Goal: Task Accomplishment & Management: Use online tool/utility

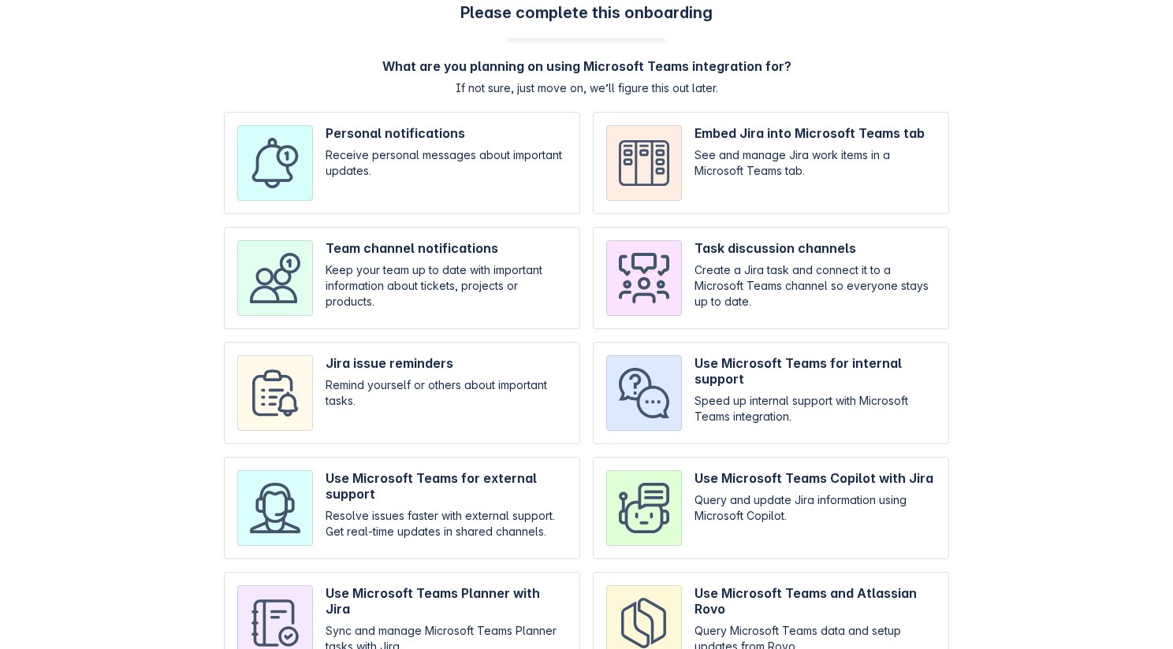
click at [400, 173] on input "checkbox" at bounding box center [402, 163] width 356 height 102
checkbox input "true"
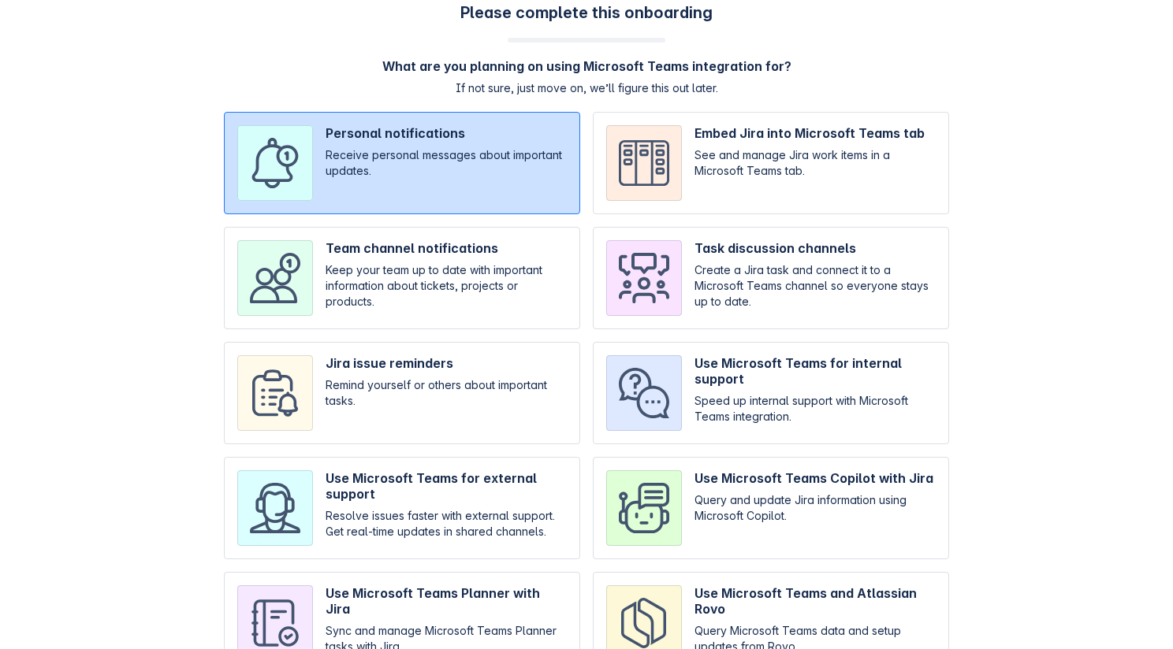
scroll to position [95, 0]
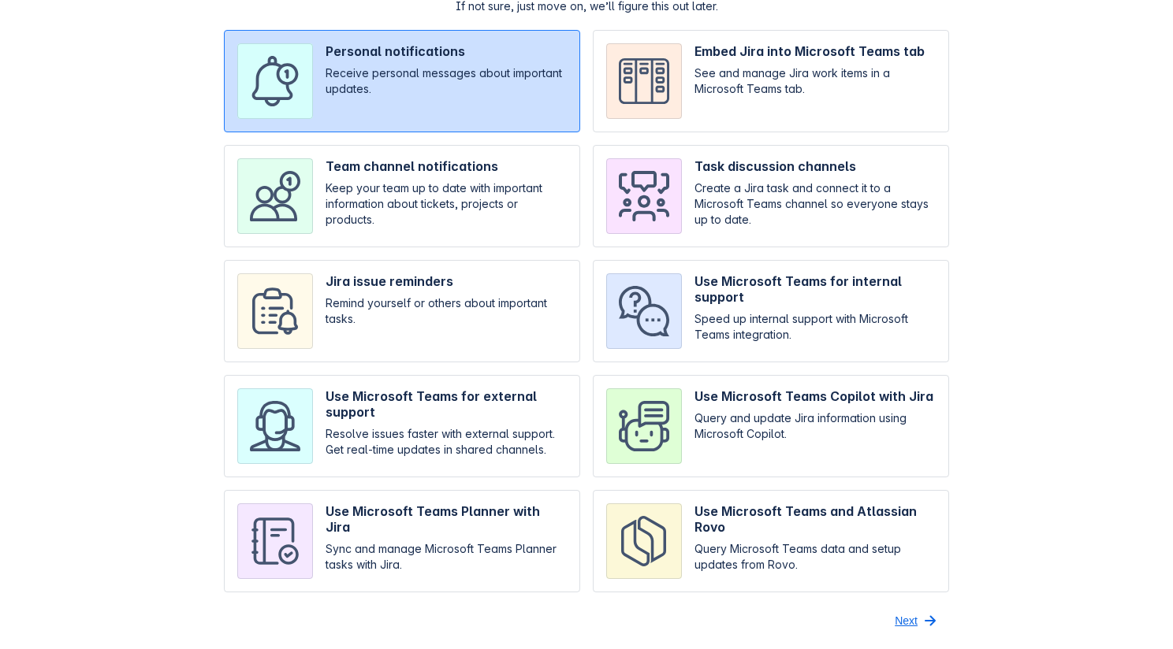
click at [769, 613] on span "Next" at bounding box center [906, 620] width 23 height 25
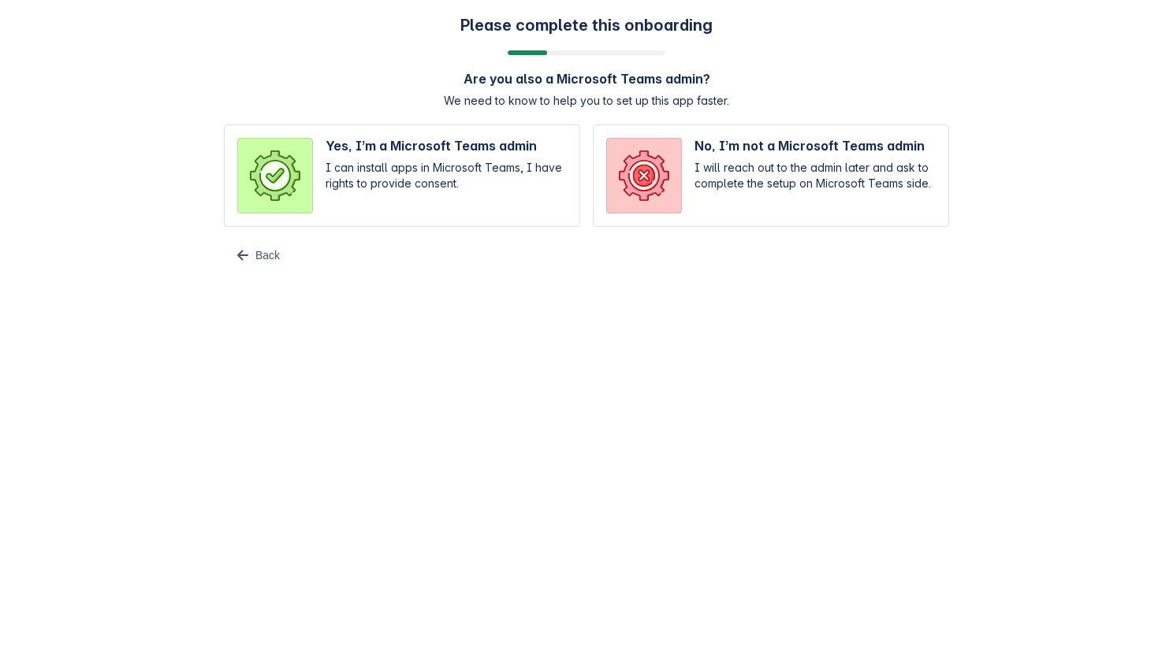
click at [463, 192] on input "radio" at bounding box center [402, 176] width 356 height 102
radio input "true"
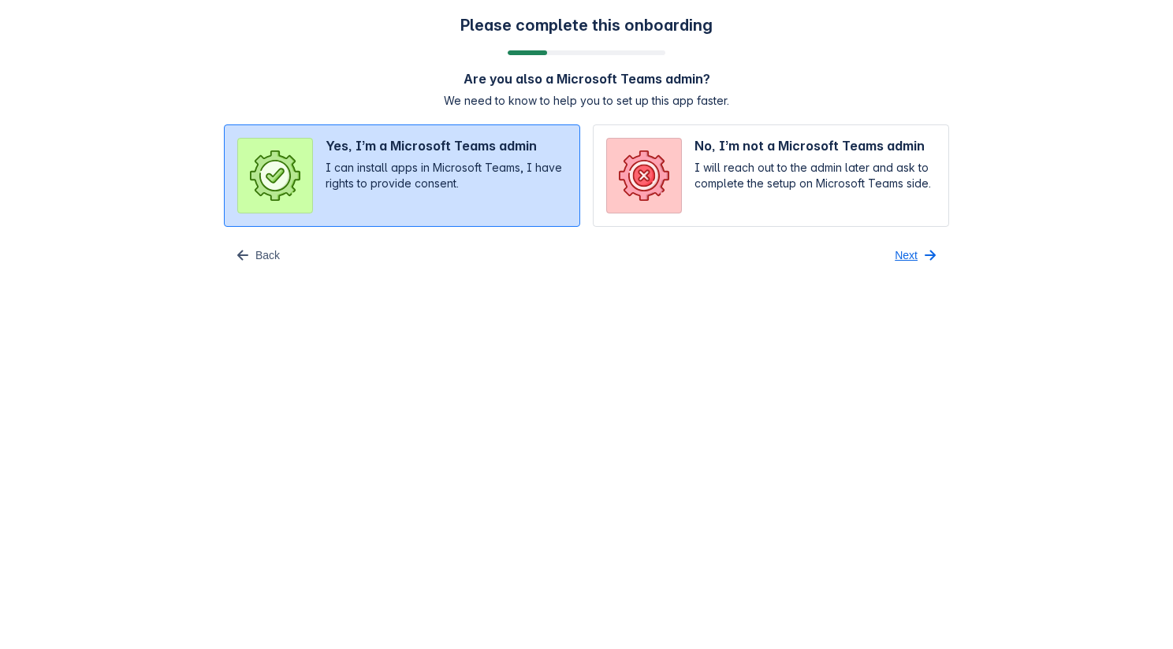
click at [769, 248] on span "button" at bounding box center [930, 255] width 19 height 19
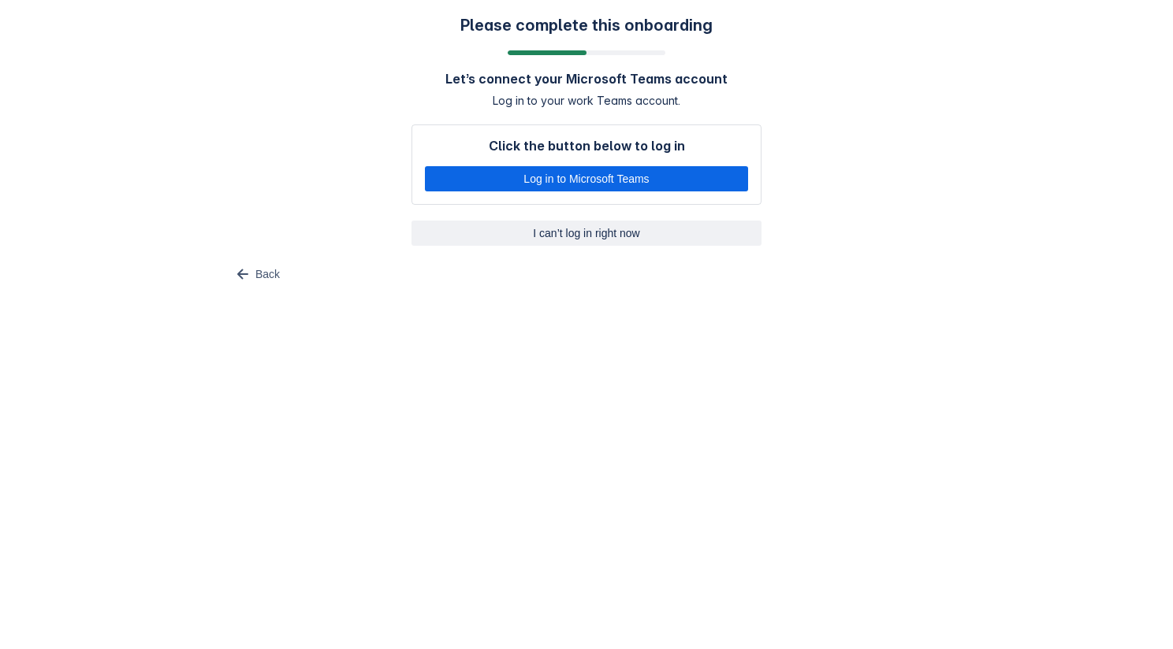
click at [631, 235] on span "I can’t log in right now" at bounding box center [586, 233] width 331 height 25
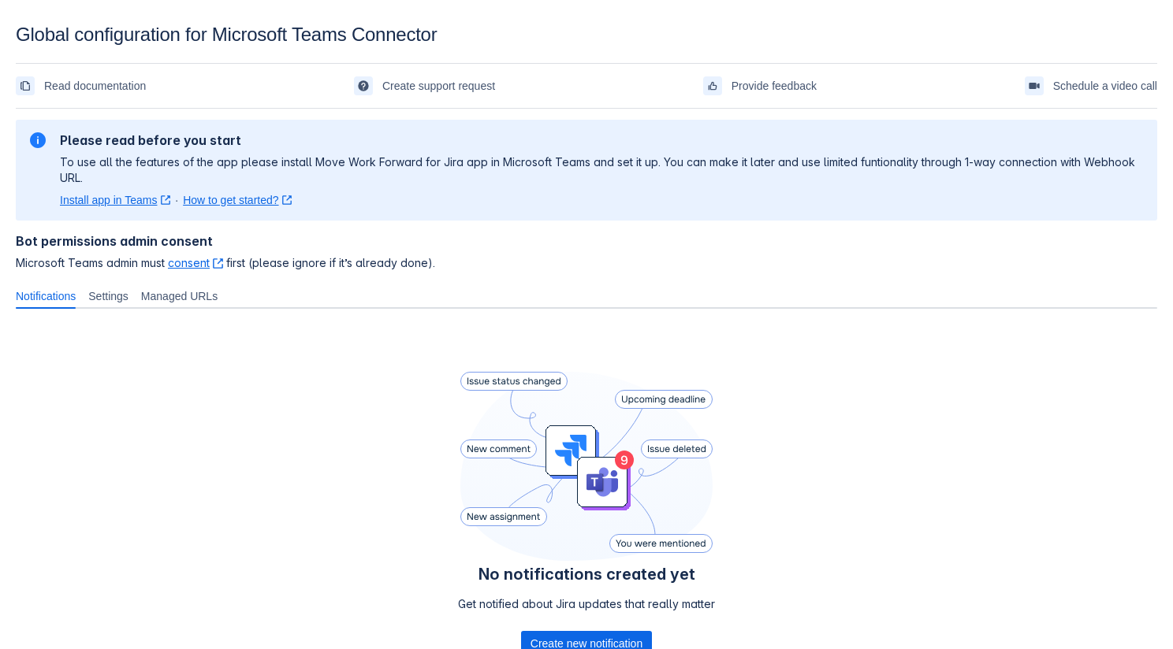
scroll to position [13, 0]
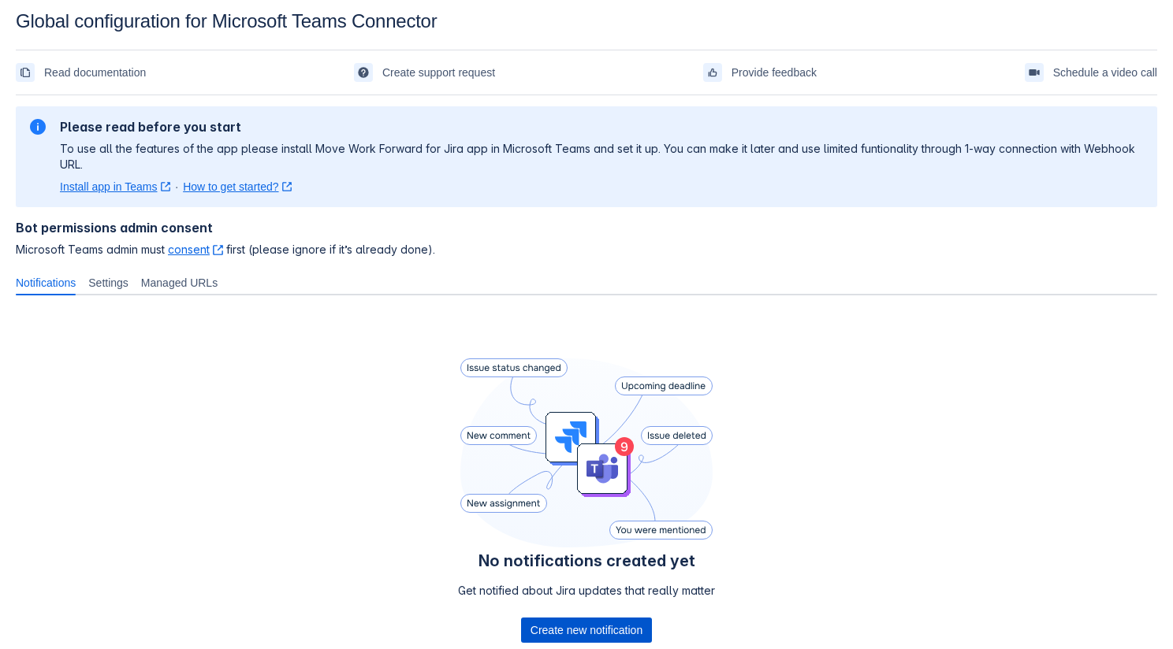
click at [585, 634] on span "Create new notification" at bounding box center [586, 630] width 112 height 25
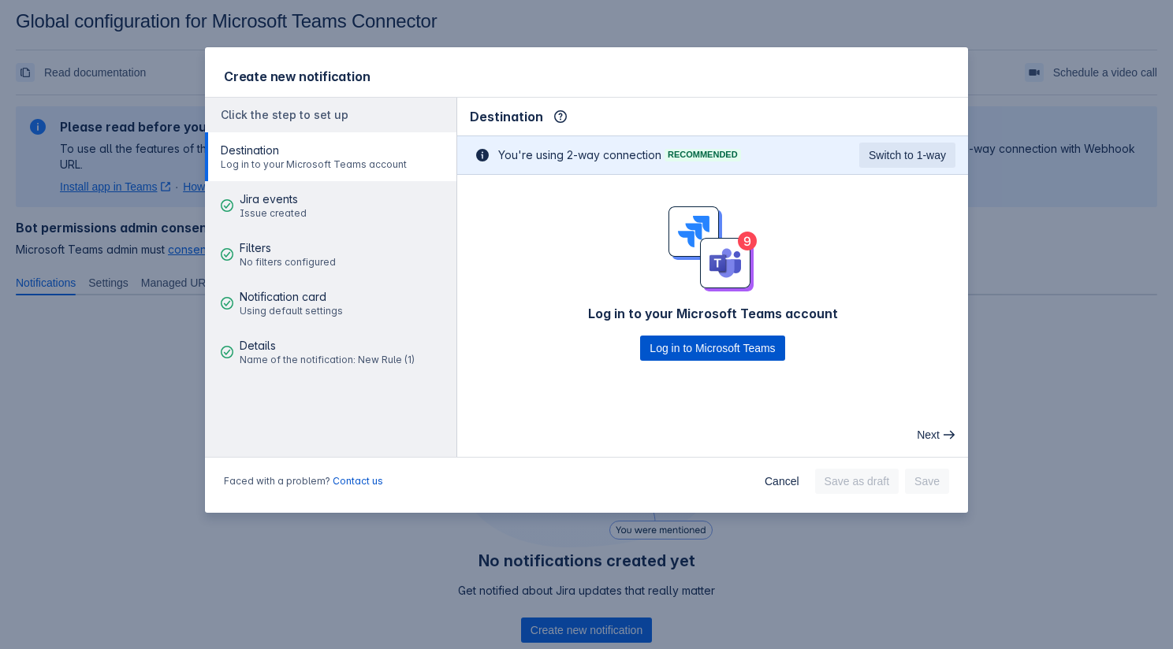
click at [722, 358] on span "Log in to Microsoft Teams" at bounding box center [711, 348] width 125 height 25
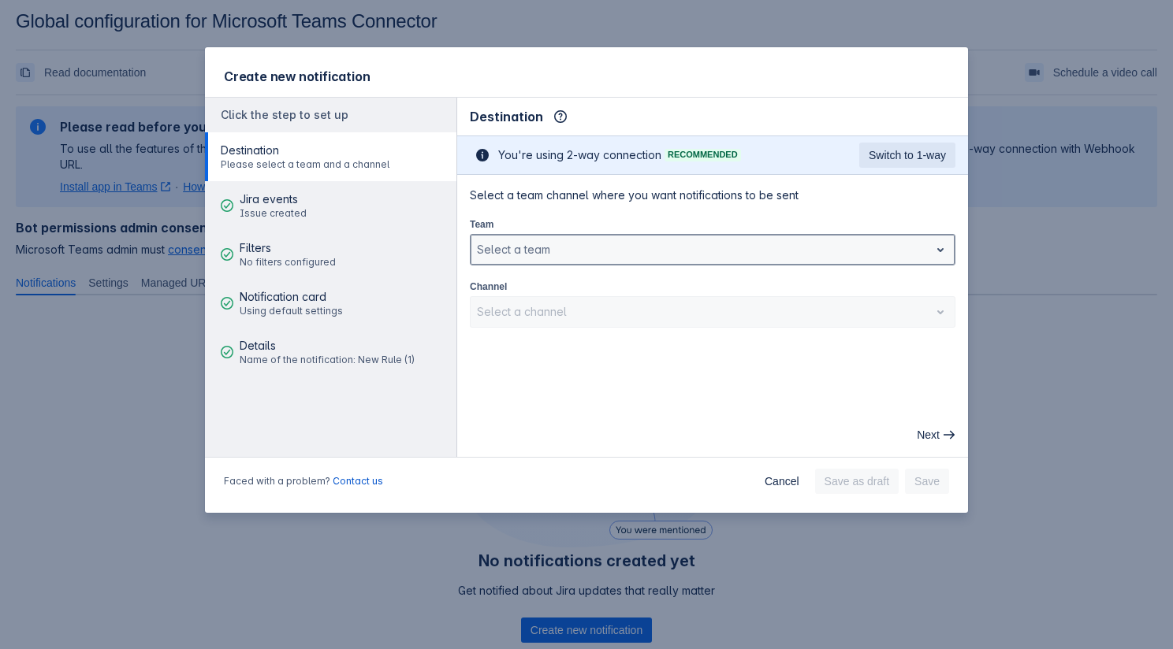
click at [637, 246] on div at bounding box center [700, 249] width 446 height 19
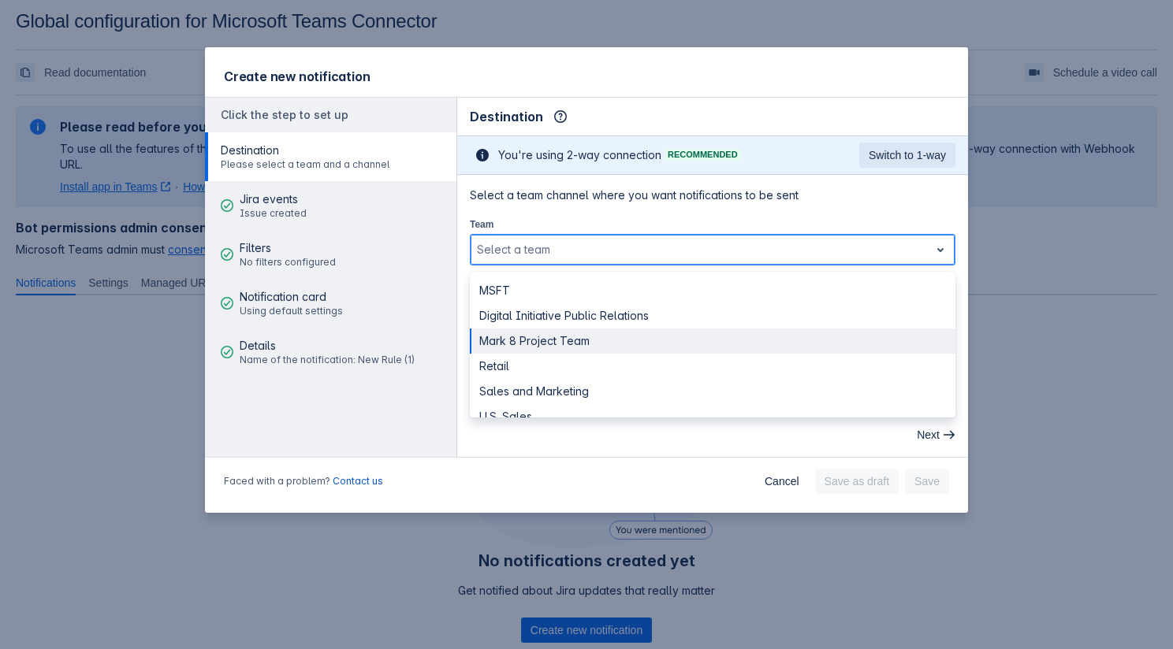
scroll to position [18, 0]
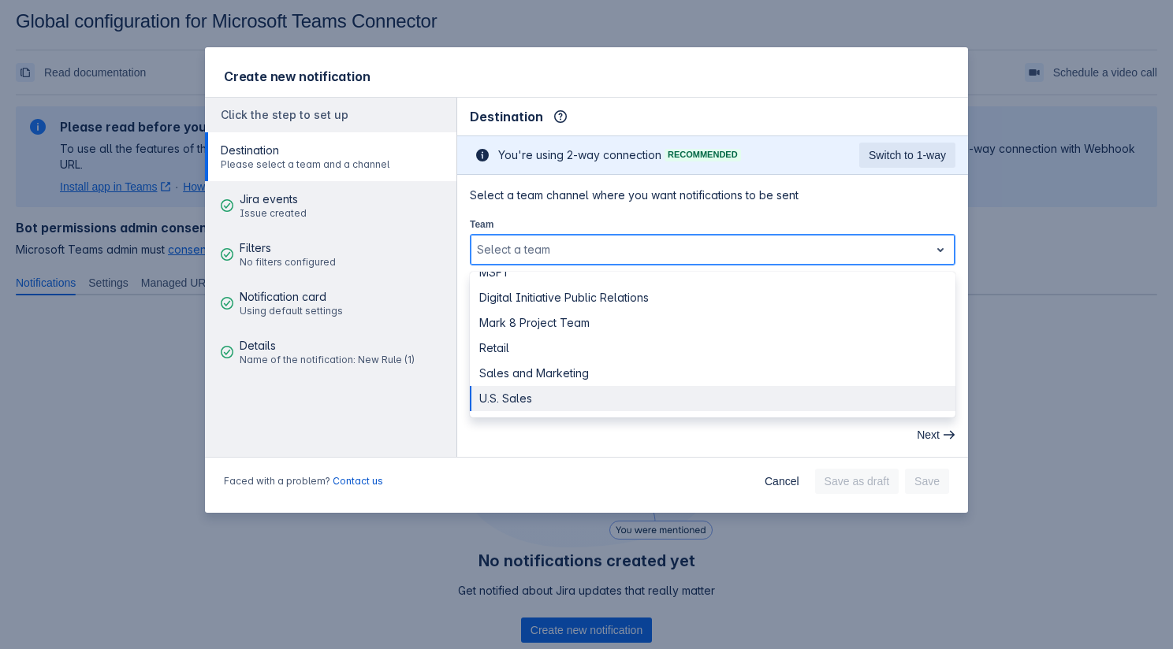
click at [548, 402] on div "U.S. Sales" at bounding box center [713, 398] width 486 height 25
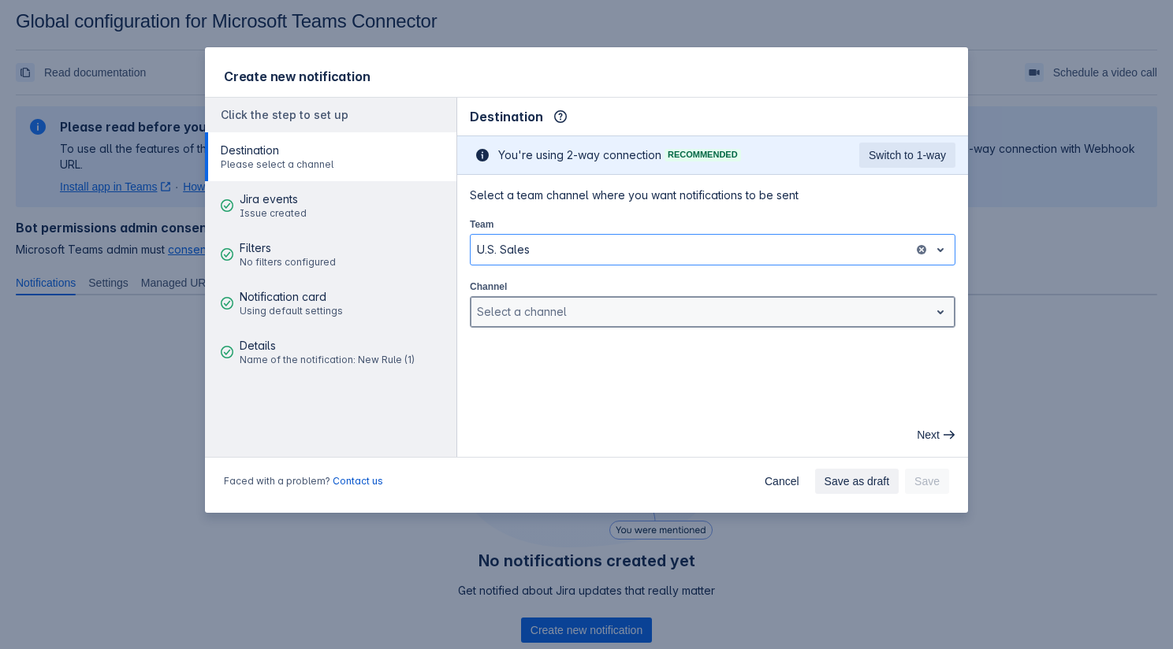
click at [548, 315] on div at bounding box center [700, 312] width 446 height 19
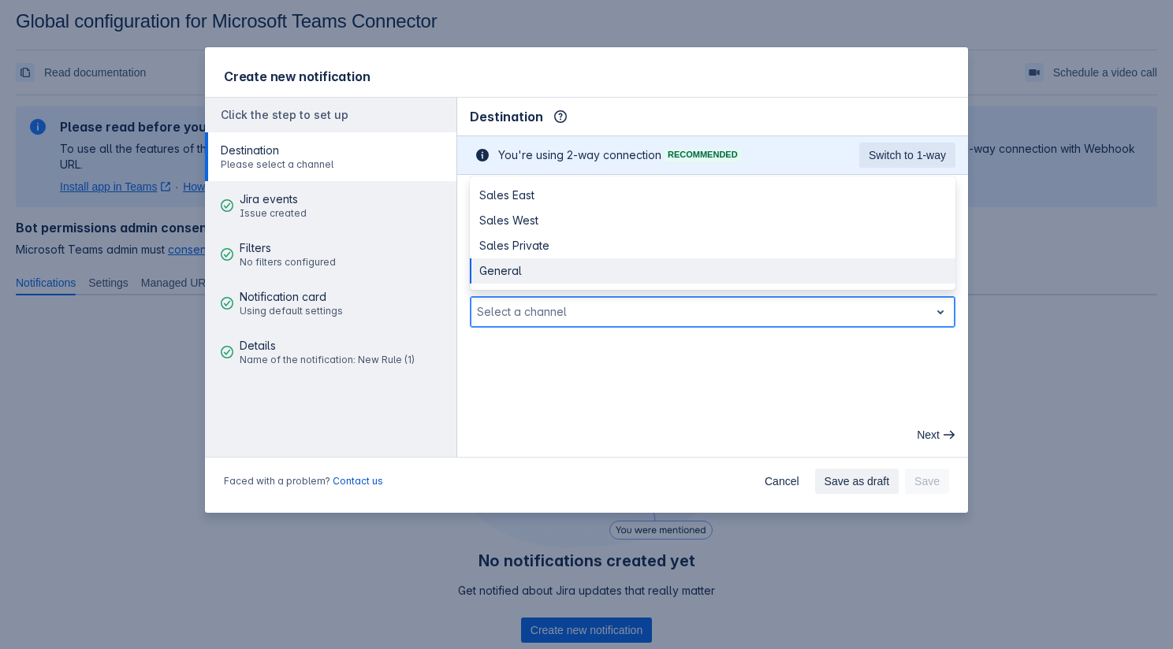
click at [547, 268] on div "General" at bounding box center [713, 271] width 486 height 25
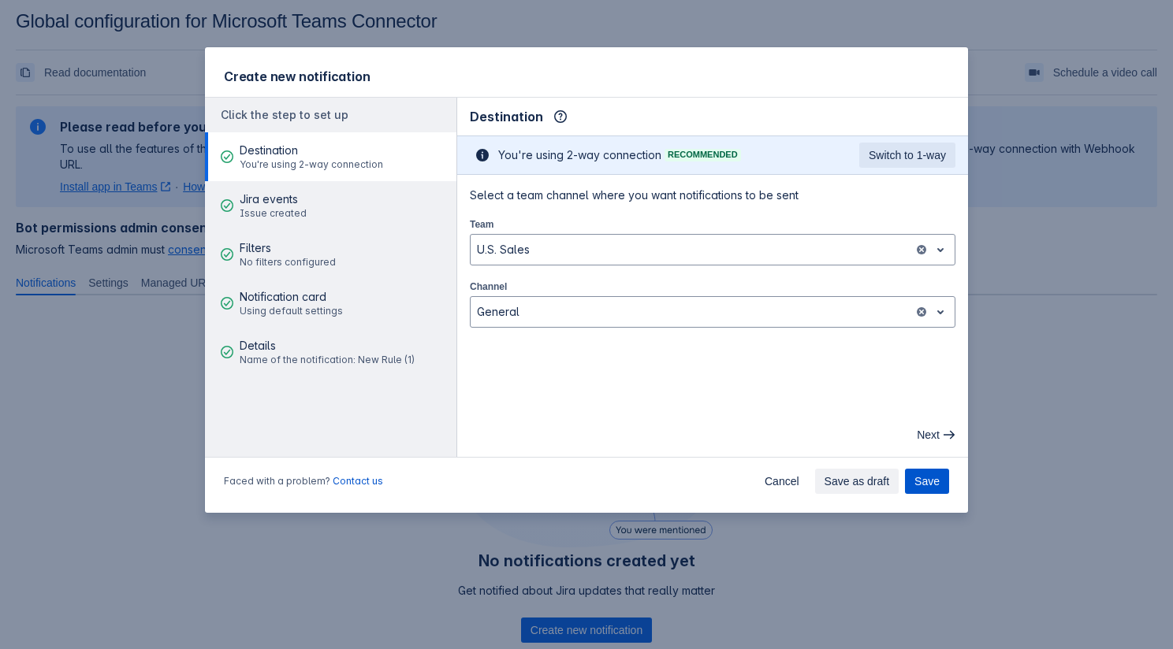
click at [922, 482] on span "Save" at bounding box center [926, 481] width 25 height 25
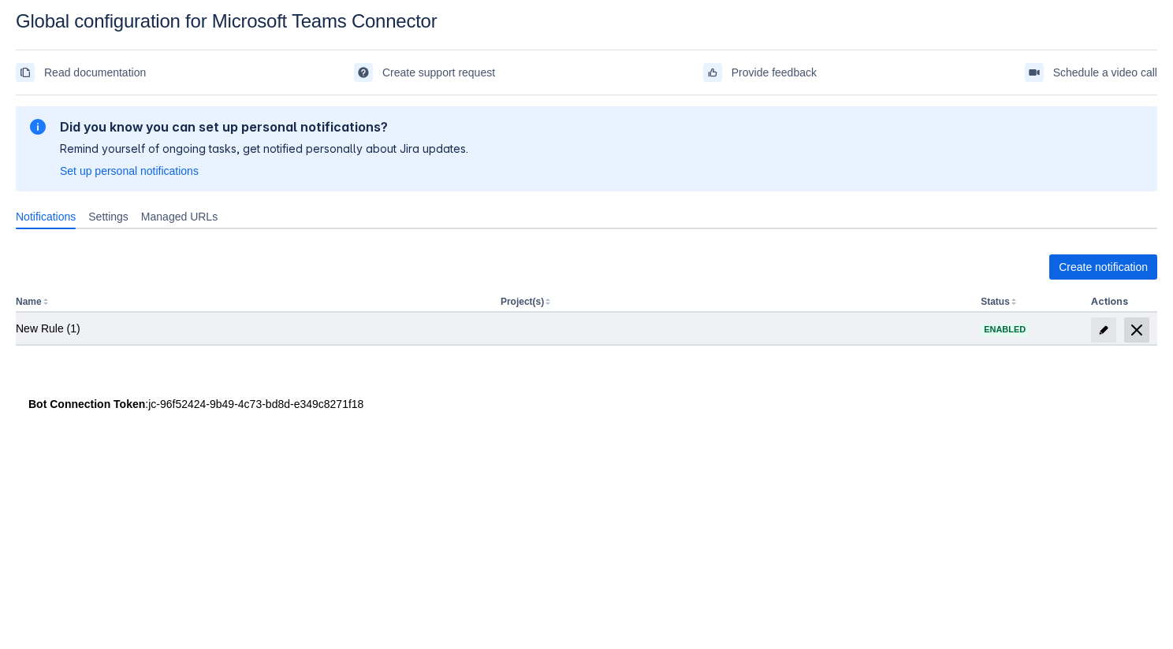
click at [1130, 321] on span "delete" at bounding box center [1136, 330] width 19 height 19
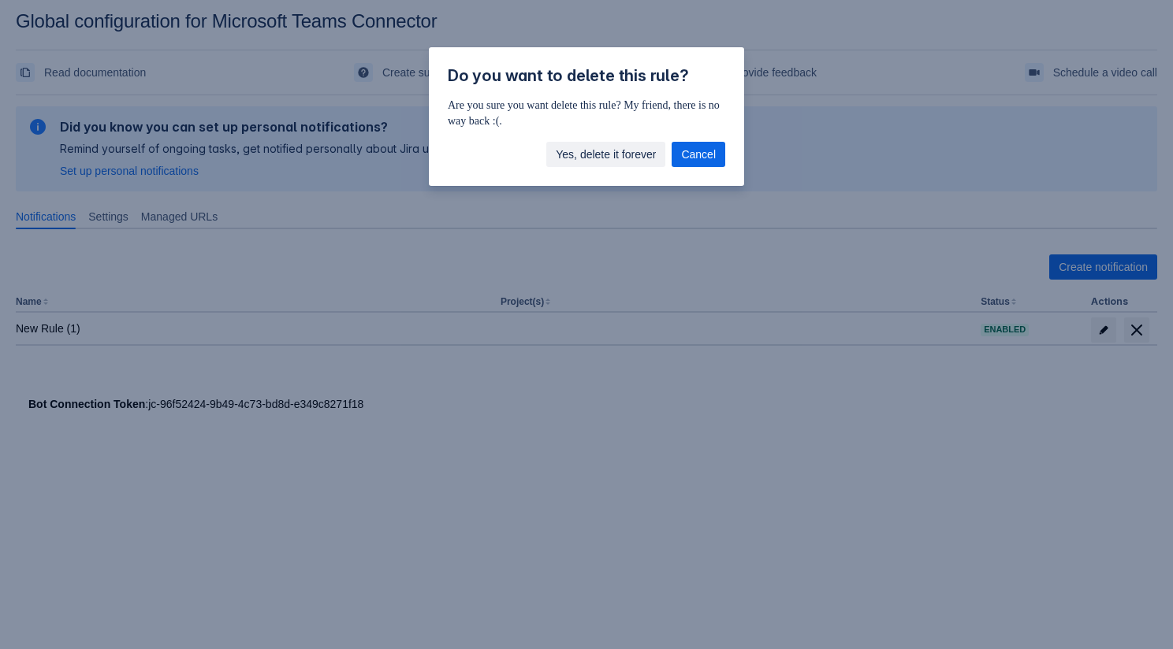
click at [617, 157] on span "Yes, delete it forever" at bounding box center [606, 154] width 100 height 25
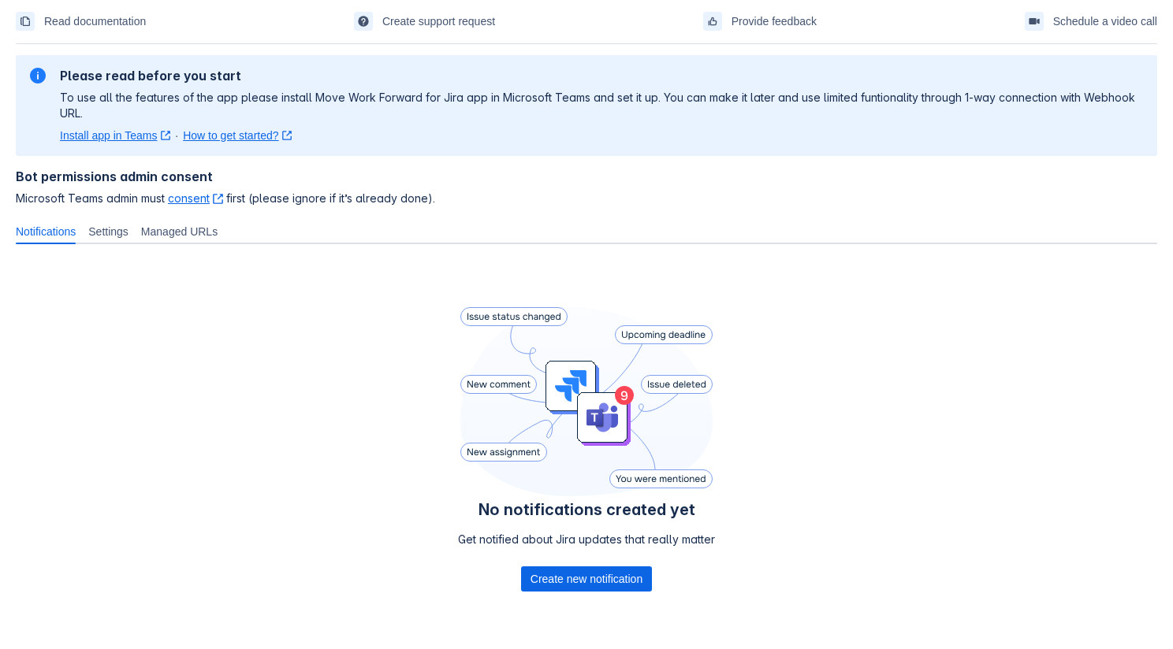
scroll to position [78, 0]
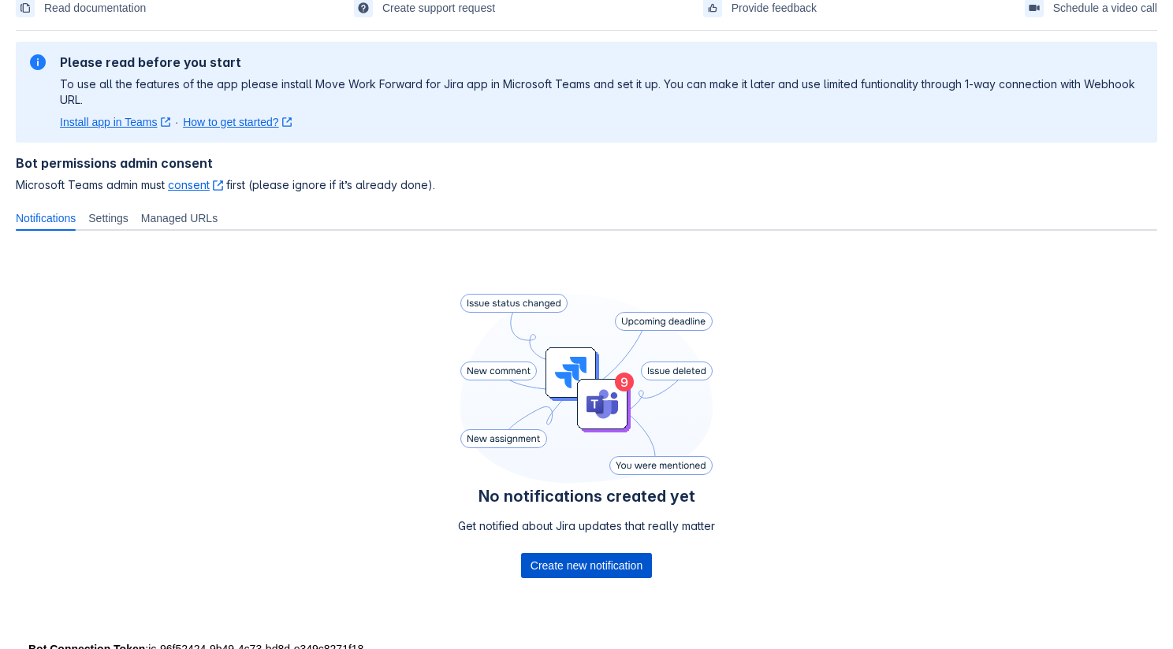
click at [546, 571] on span "Create new notification" at bounding box center [586, 565] width 112 height 25
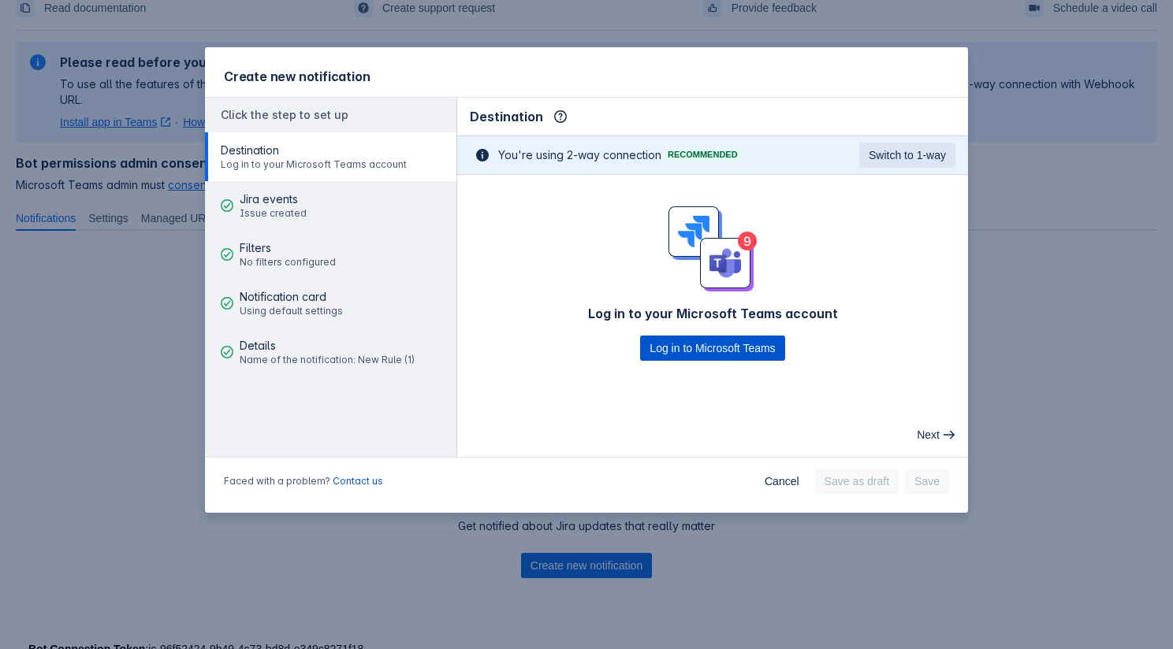
click at [669, 348] on span "Log in to Microsoft Teams" at bounding box center [711, 348] width 125 height 25
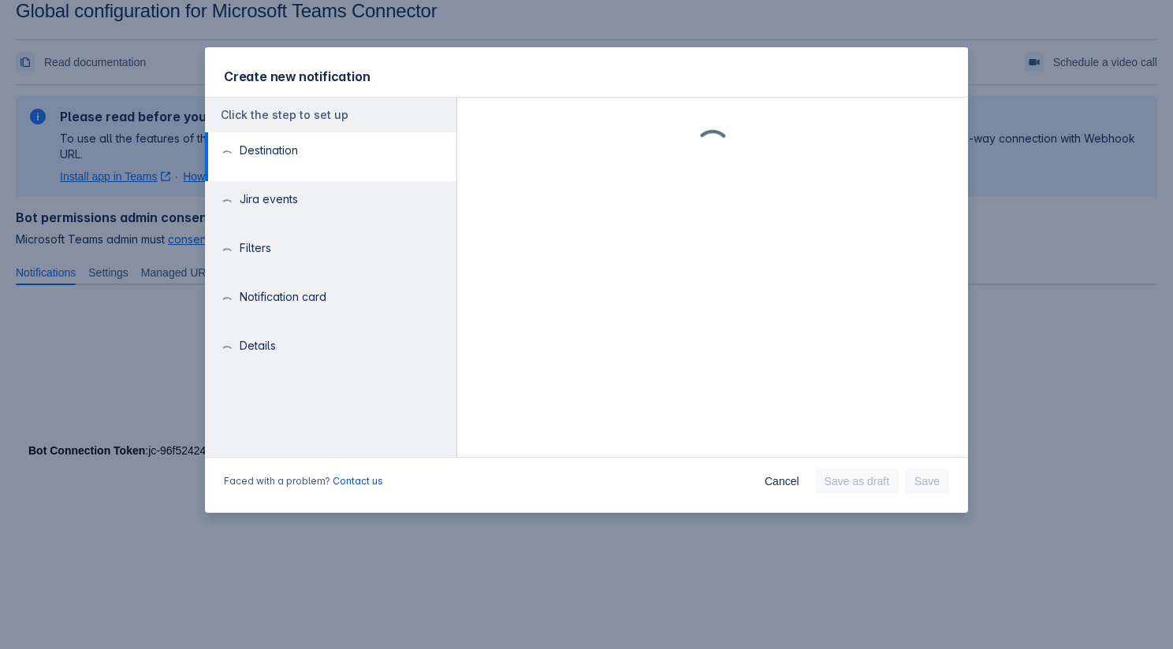
scroll to position [24, 0]
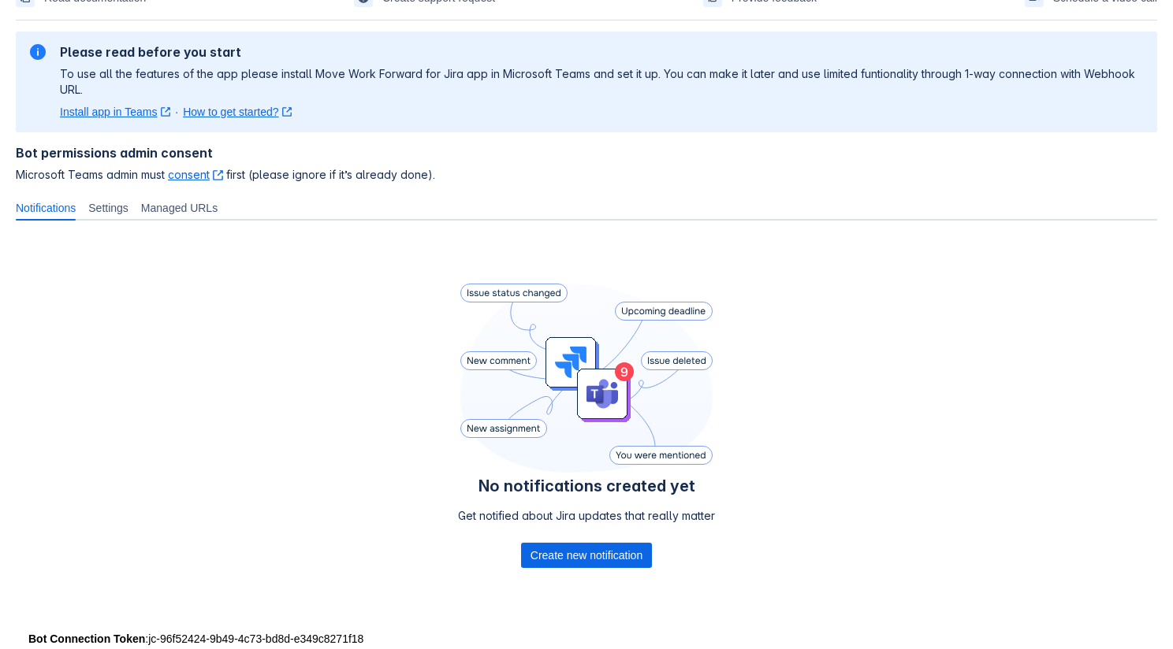
scroll to position [124, 0]
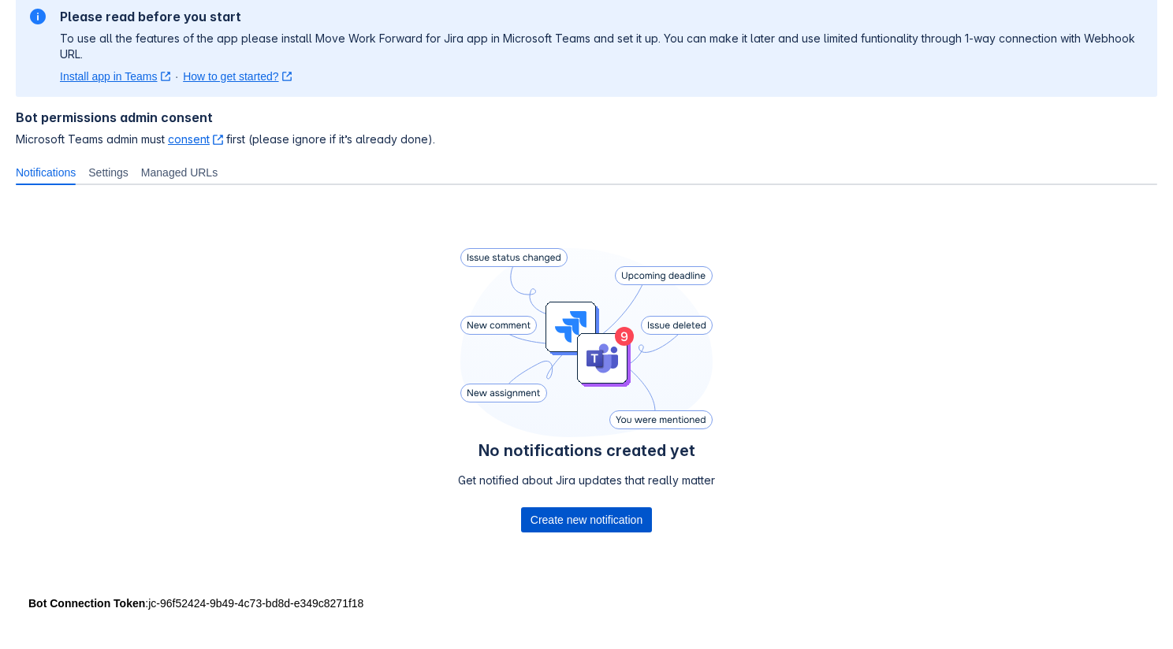
click at [565, 524] on span "Create new notification" at bounding box center [586, 520] width 112 height 25
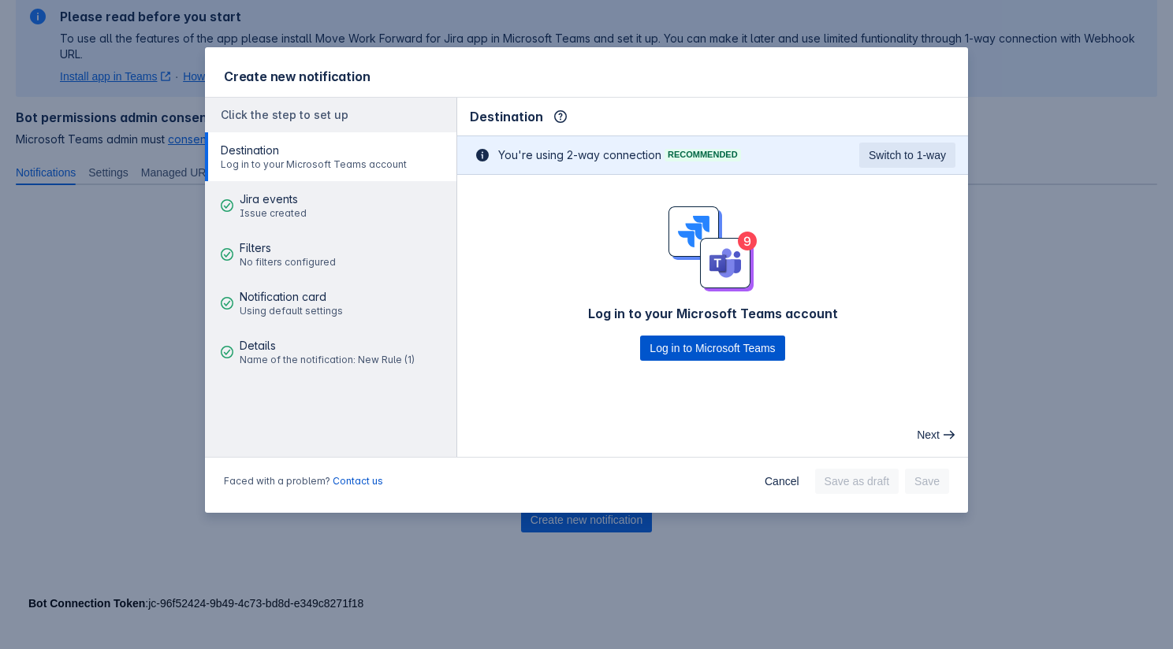
click at [660, 348] on span "Log in to Microsoft Teams" at bounding box center [711, 348] width 125 height 25
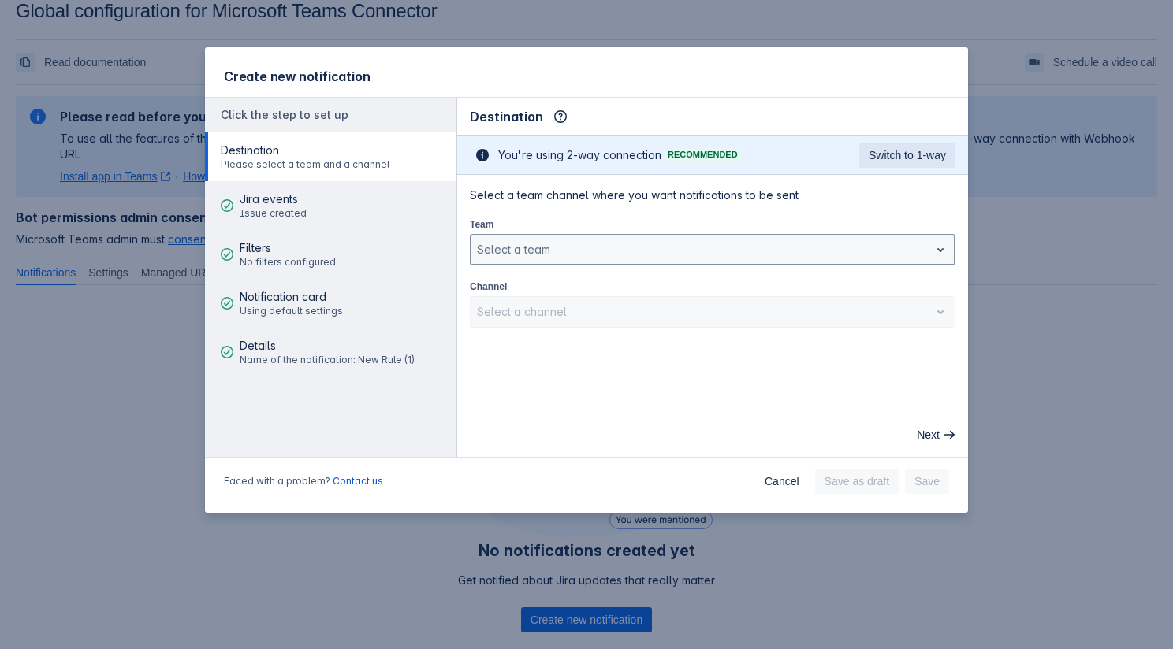
click at [575, 244] on div at bounding box center [700, 249] width 446 height 19
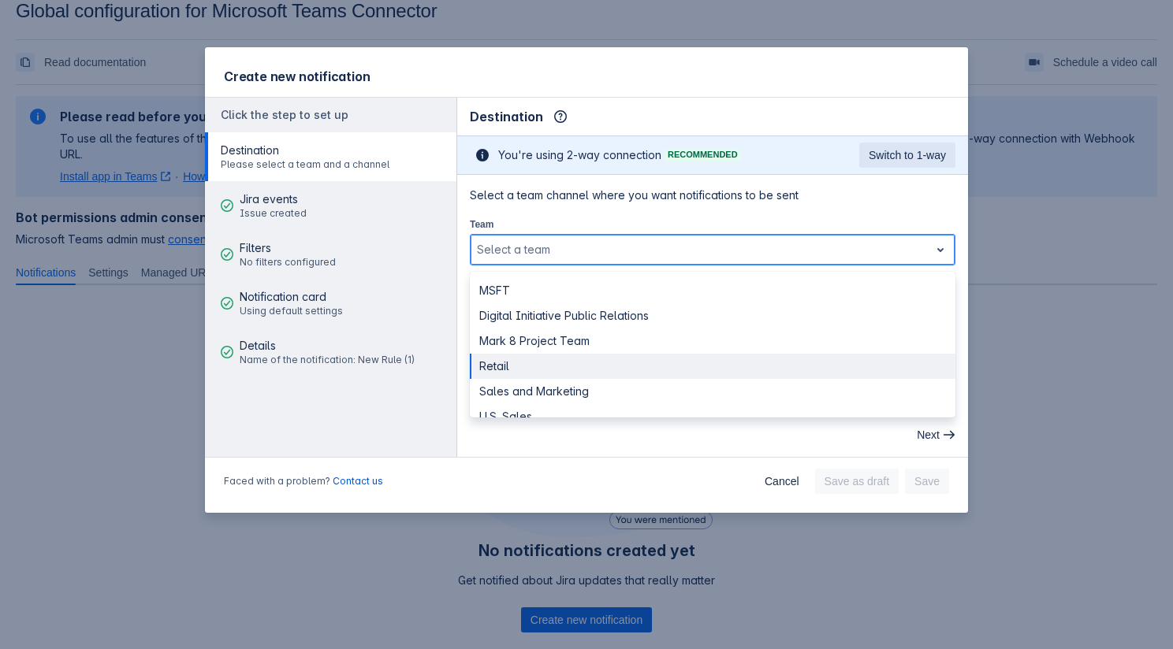
scroll to position [18, 0]
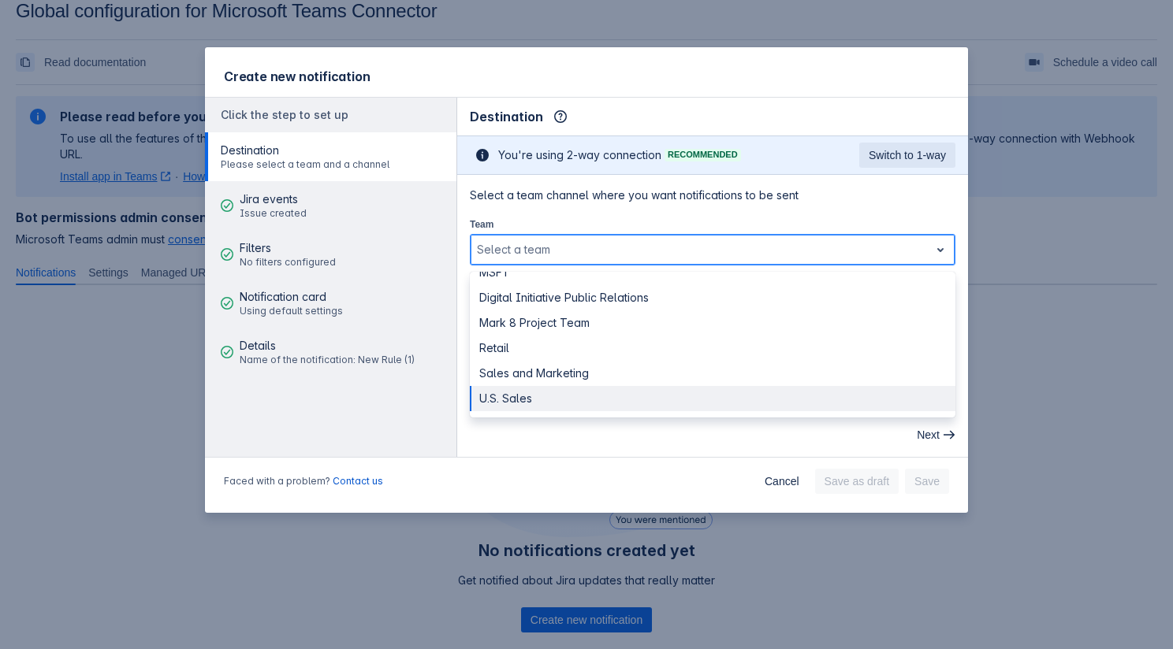
click at [530, 399] on div "U.S. Sales" at bounding box center [713, 398] width 486 height 25
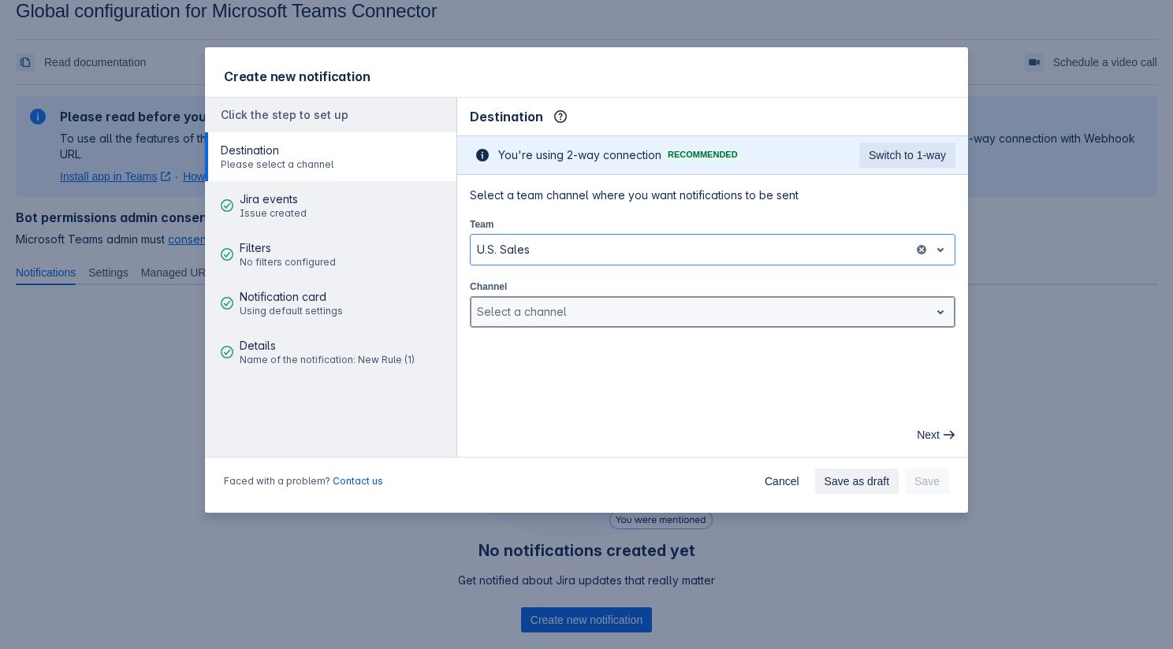
click at [560, 319] on div at bounding box center [700, 312] width 446 height 19
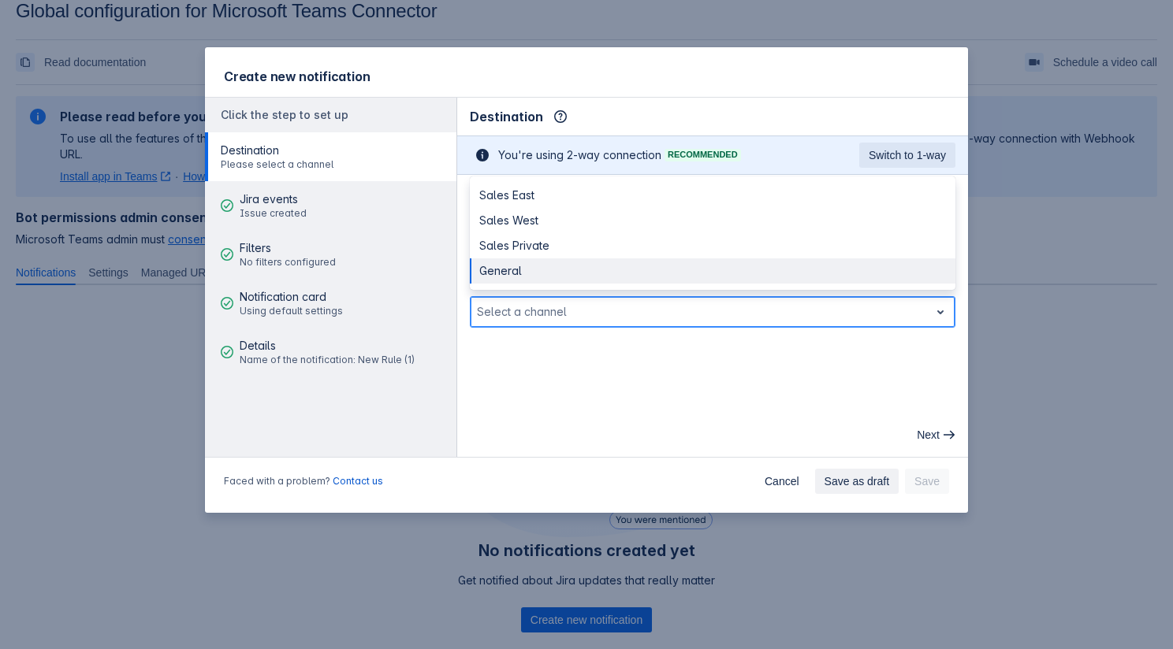
click at [549, 268] on div "General" at bounding box center [713, 271] width 486 height 25
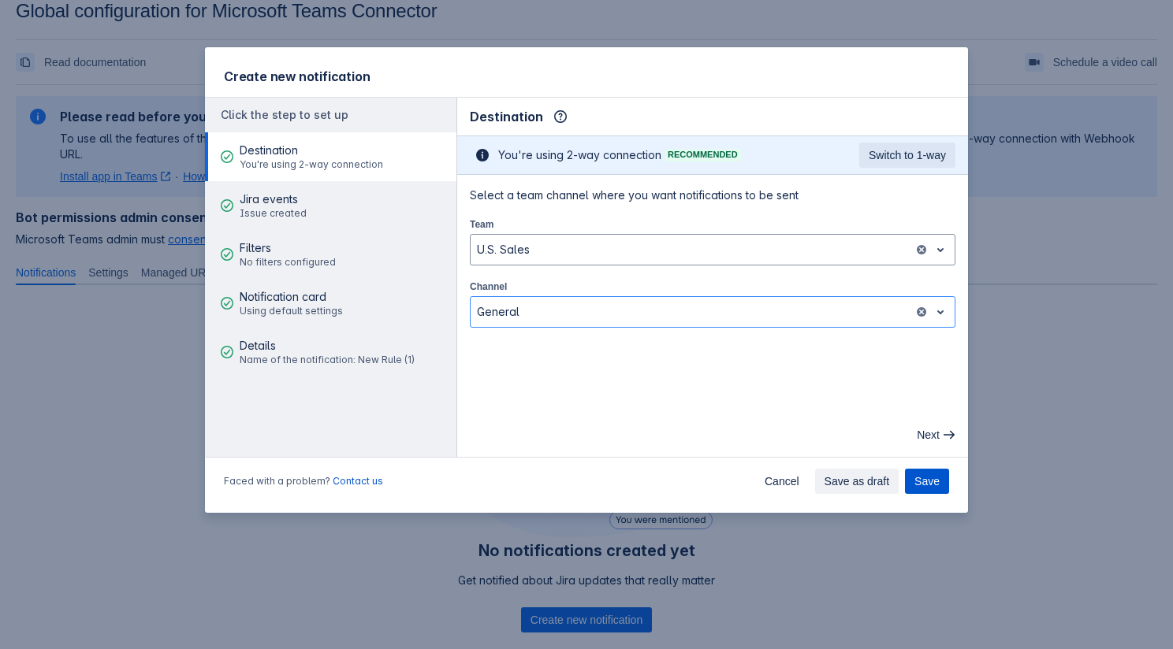
click at [910, 474] on button "Save" at bounding box center [927, 481] width 44 height 25
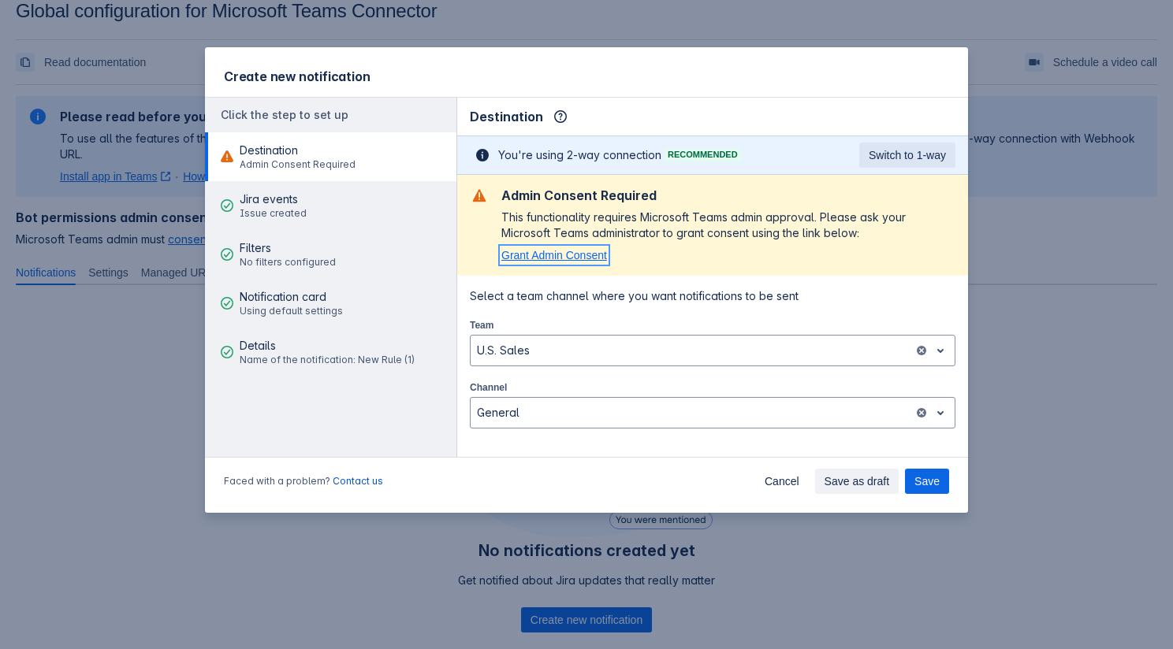
click at [587, 261] on span "Grant Admin Consent" at bounding box center [554, 255] width 106 height 13
click at [687, 239] on div "This functionality requires Microsoft Teams admin approval. Please ask your Mic…" at bounding box center [728, 226] width 454 height 32
click at [935, 482] on span "Save" at bounding box center [926, 481] width 25 height 25
click at [927, 472] on span "Save" at bounding box center [926, 481] width 25 height 25
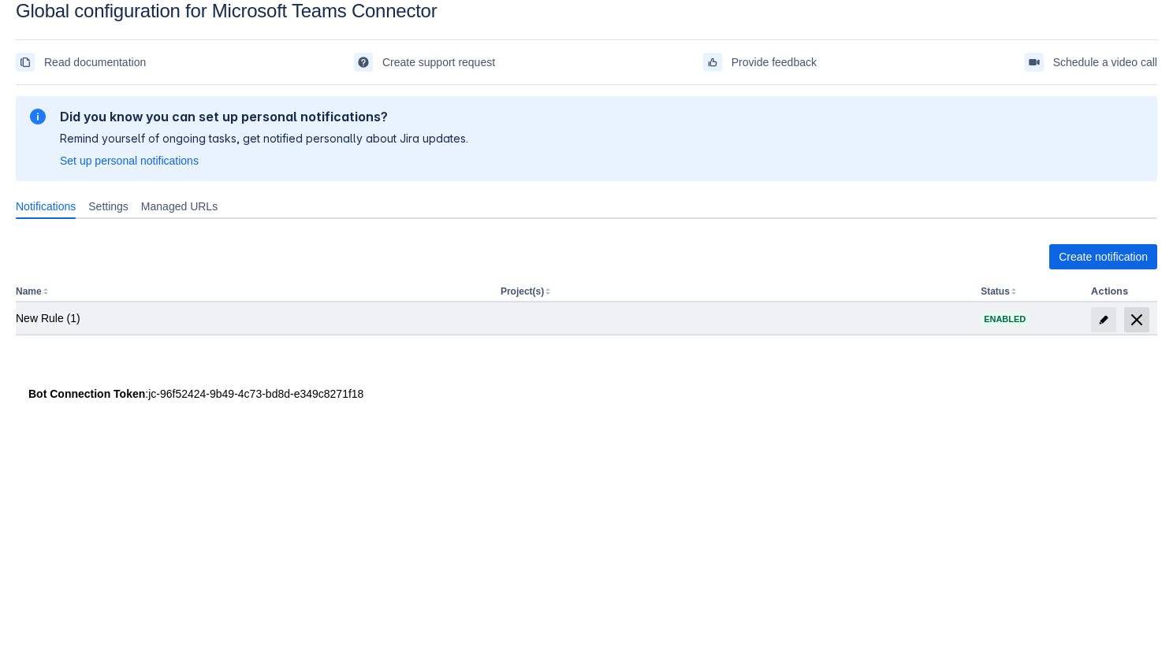
click at [1137, 321] on span "delete" at bounding box center [1136, 320] width 19 height 19
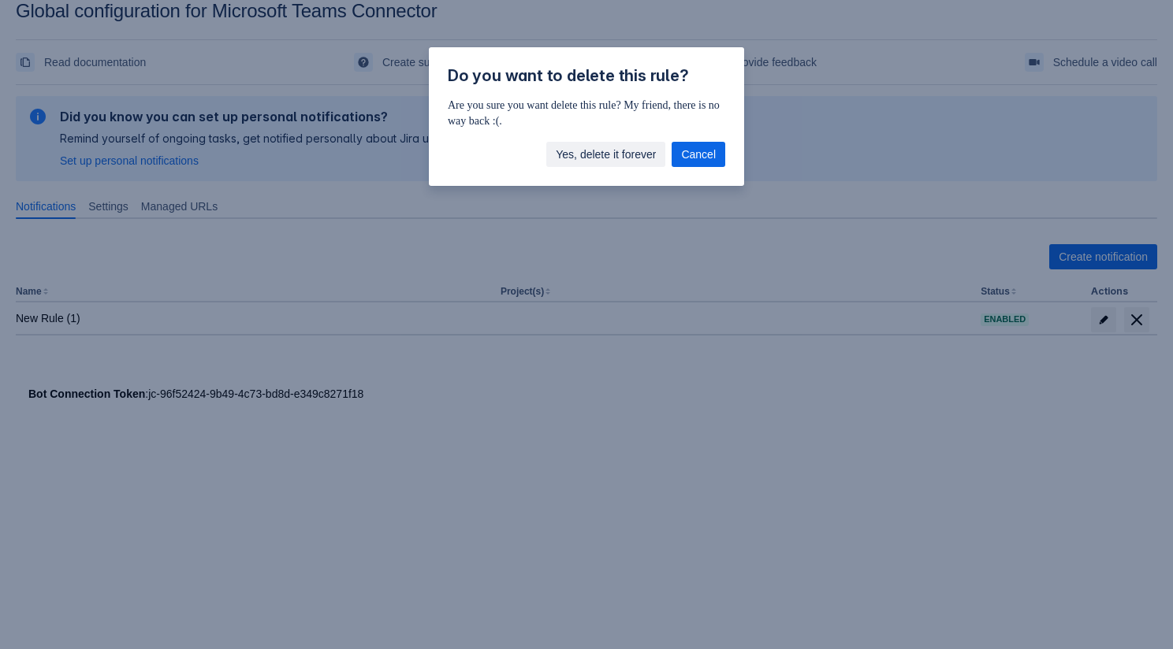
click at [619, 159] on span "Yes, delete it forever" at bounding box center [606, 154] width 100 height 25
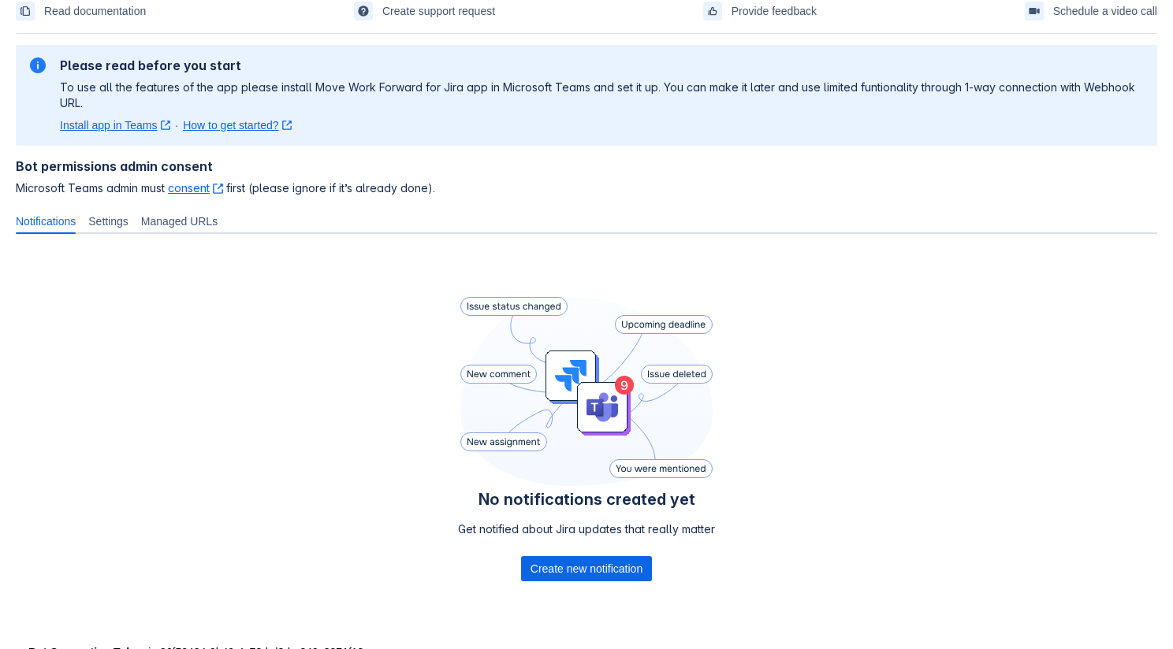
scroll to position [109, 0]
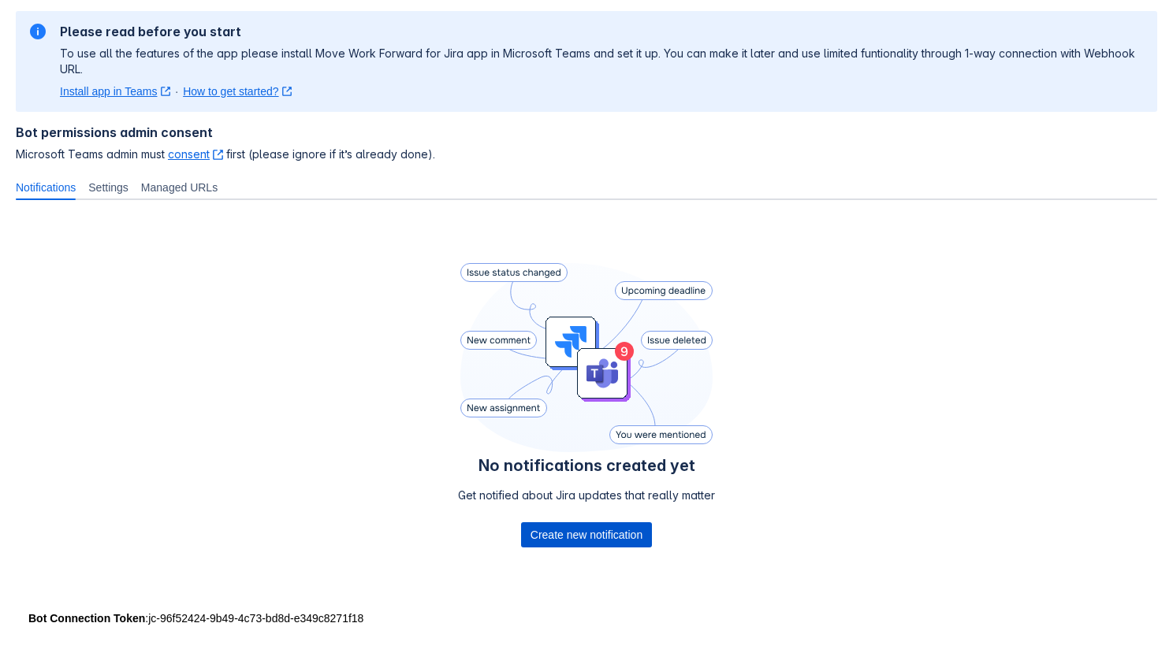
click at [572, 533] on span "Create new notification" at bounding box center [586, 535] width 112 height 25
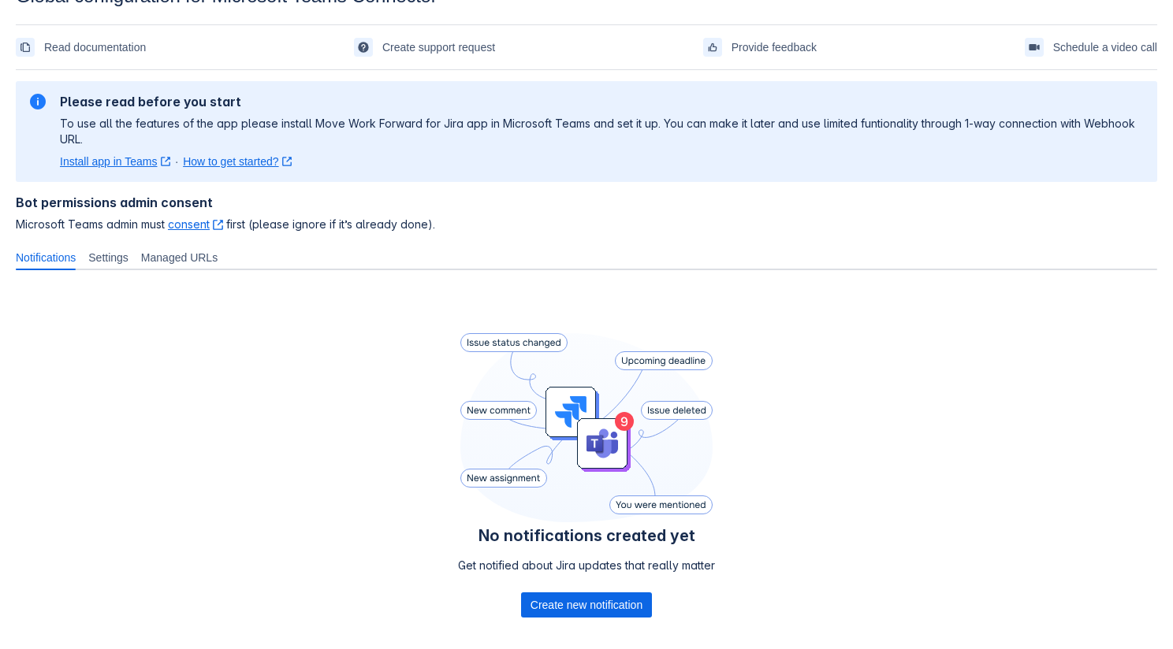
scroll to position [47, 0]
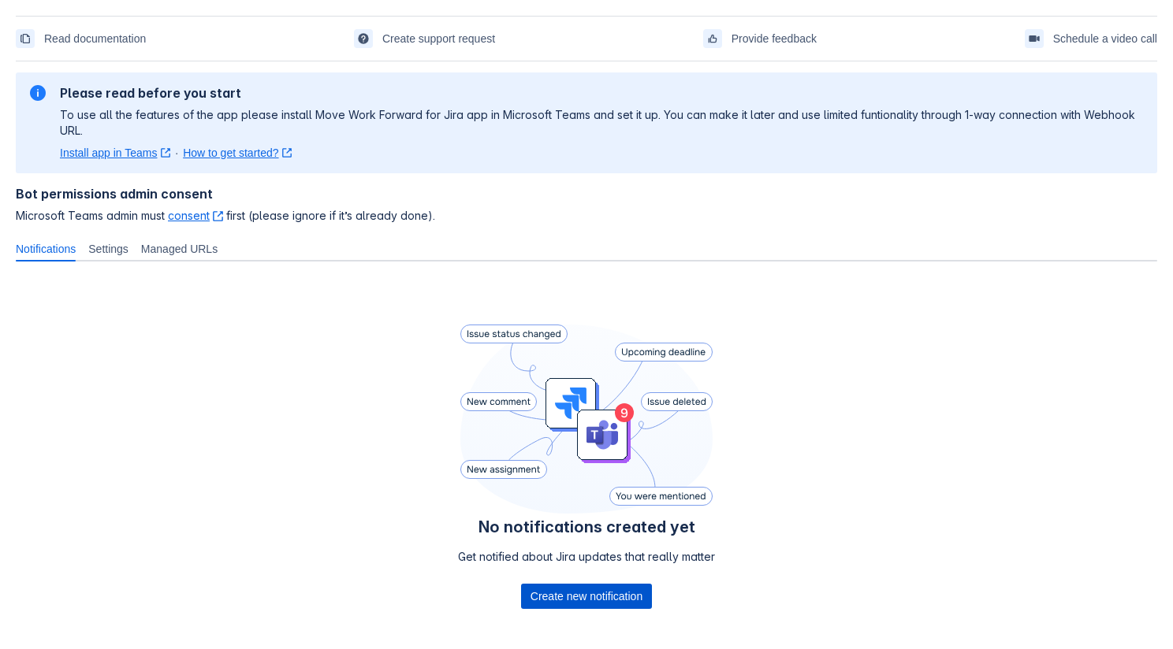
click at [552, 593] on span "Create new notification" at bounding box center [586, 596] width 112 height 25
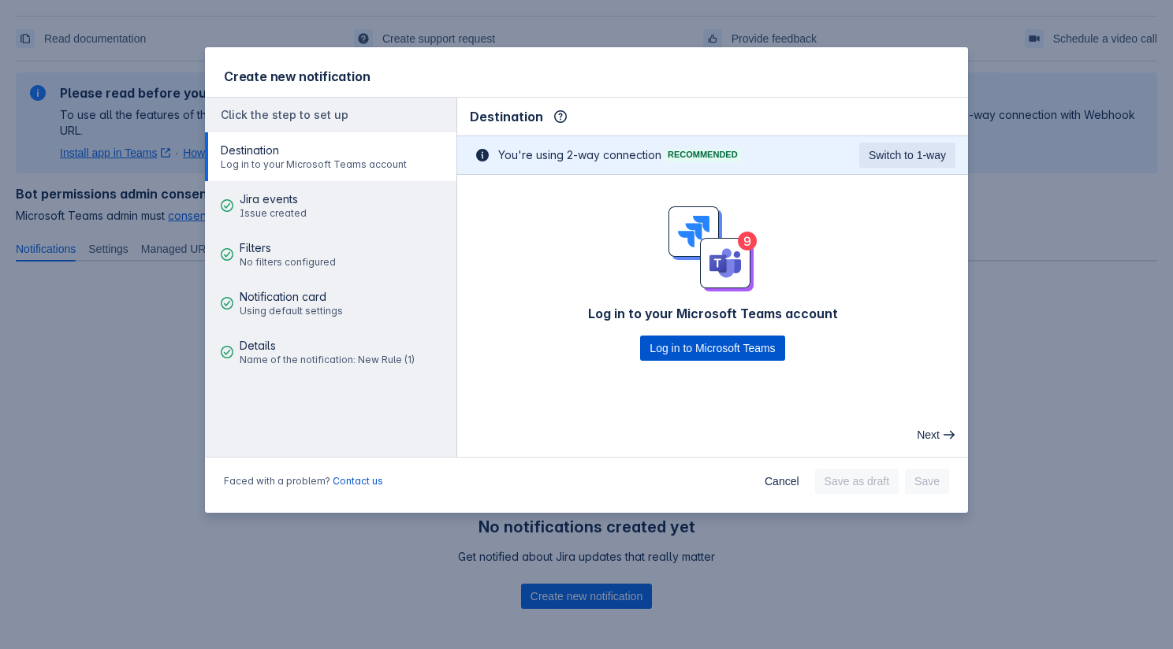
click at [678, 345] on span "Log in to Microsoft Teams" at bounding box center [711, 348] width 125 height 25
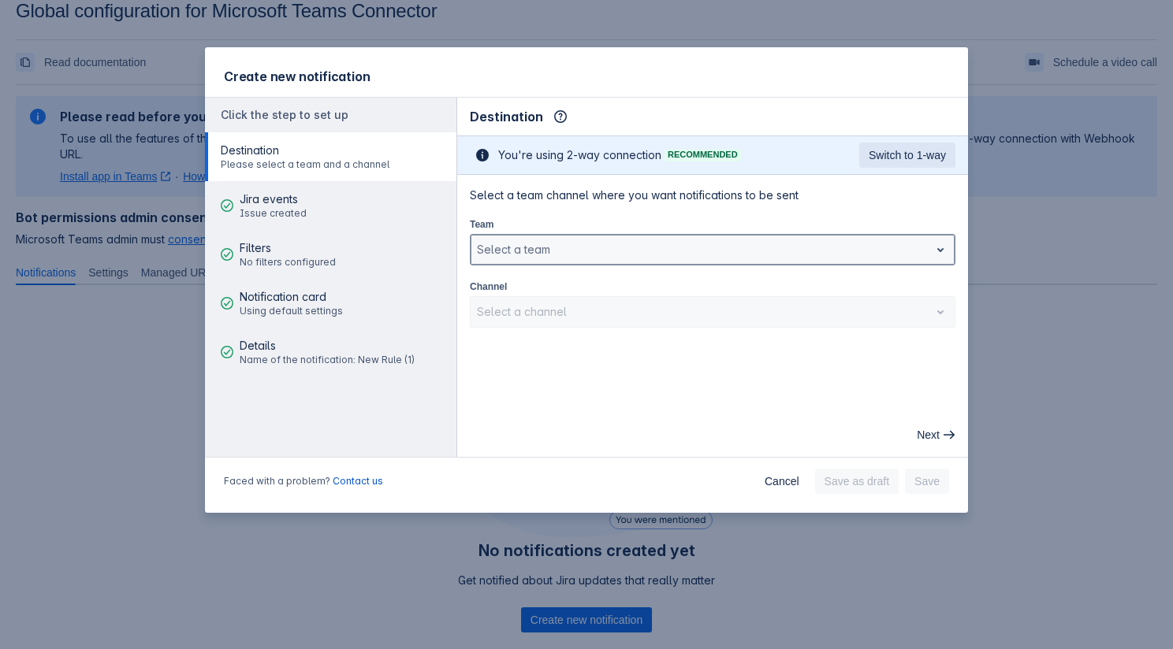
click at [684, 250] on div at bounding box center [700, 249] width 446 height 19
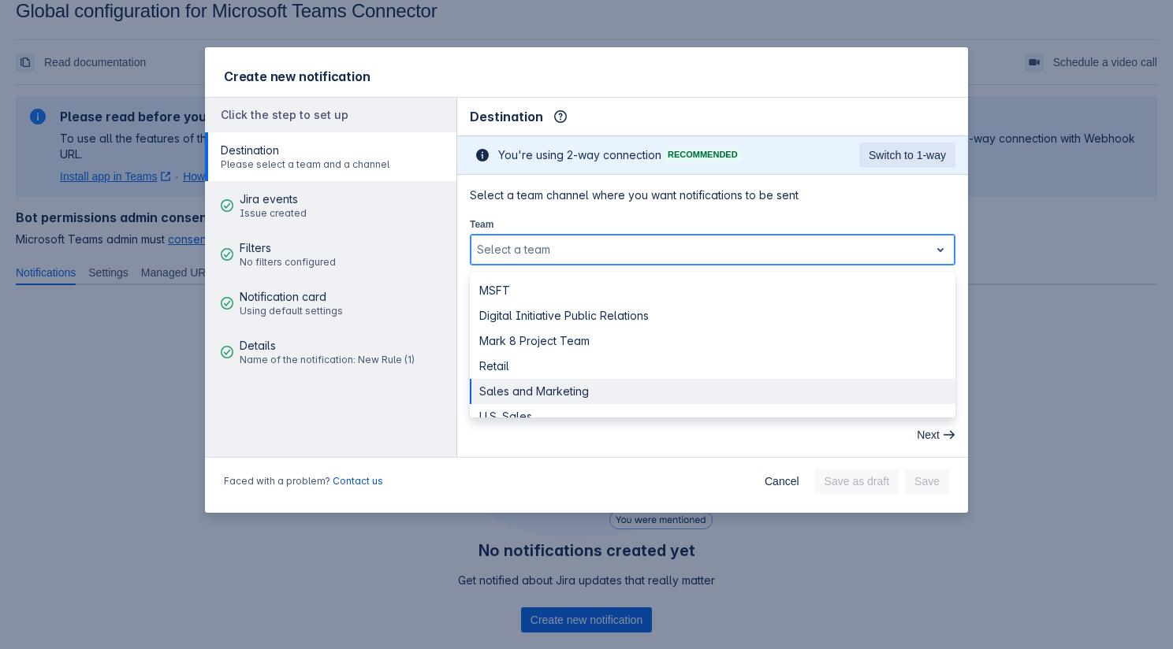
scroll to position [18, 0]
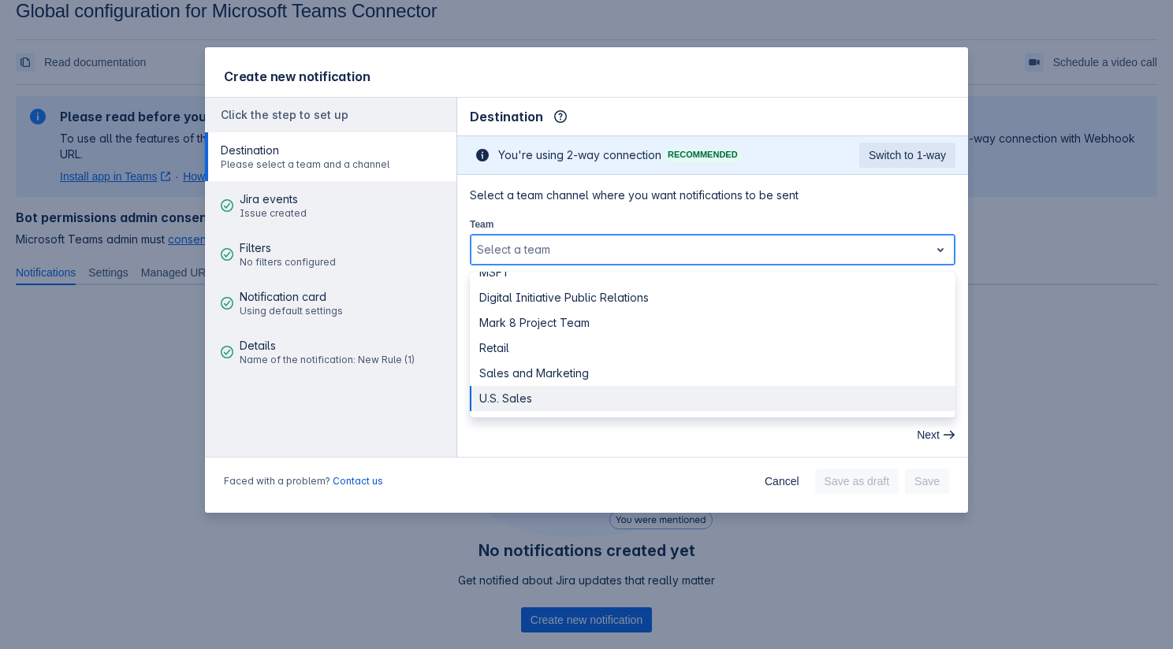
click at [564, 393] on div "U.S. Sales" at bounding box center [713, 398] width 486 height 25
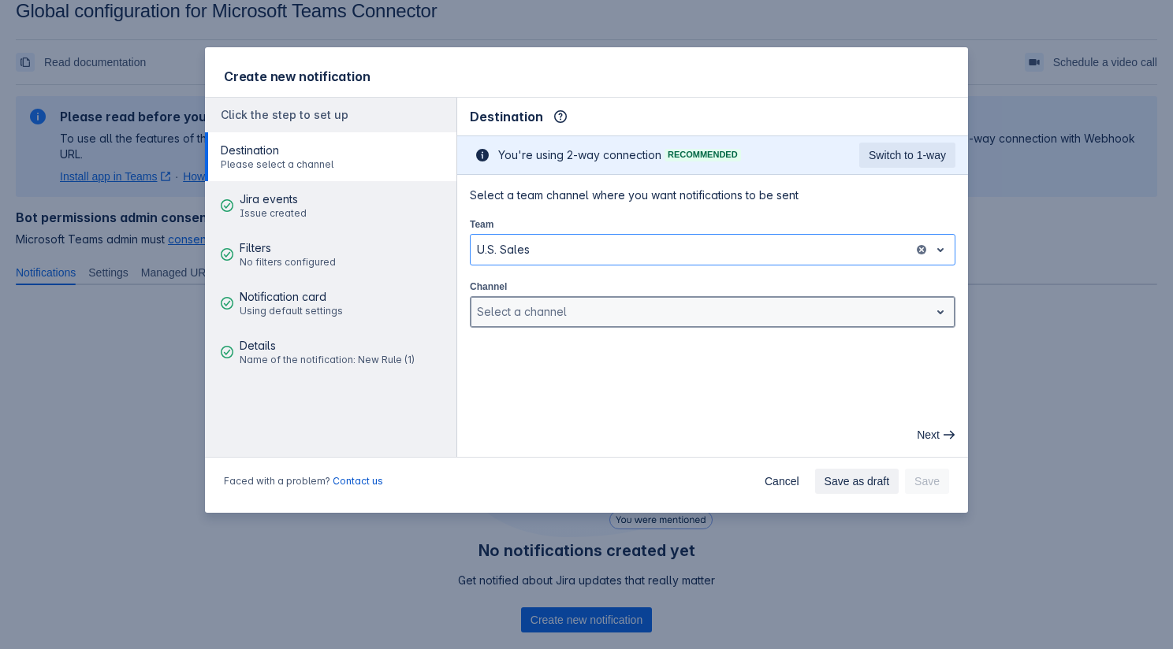
click at [546, 326] on div "Select a channel" at bounding box center [713, 312] width 486 height 32
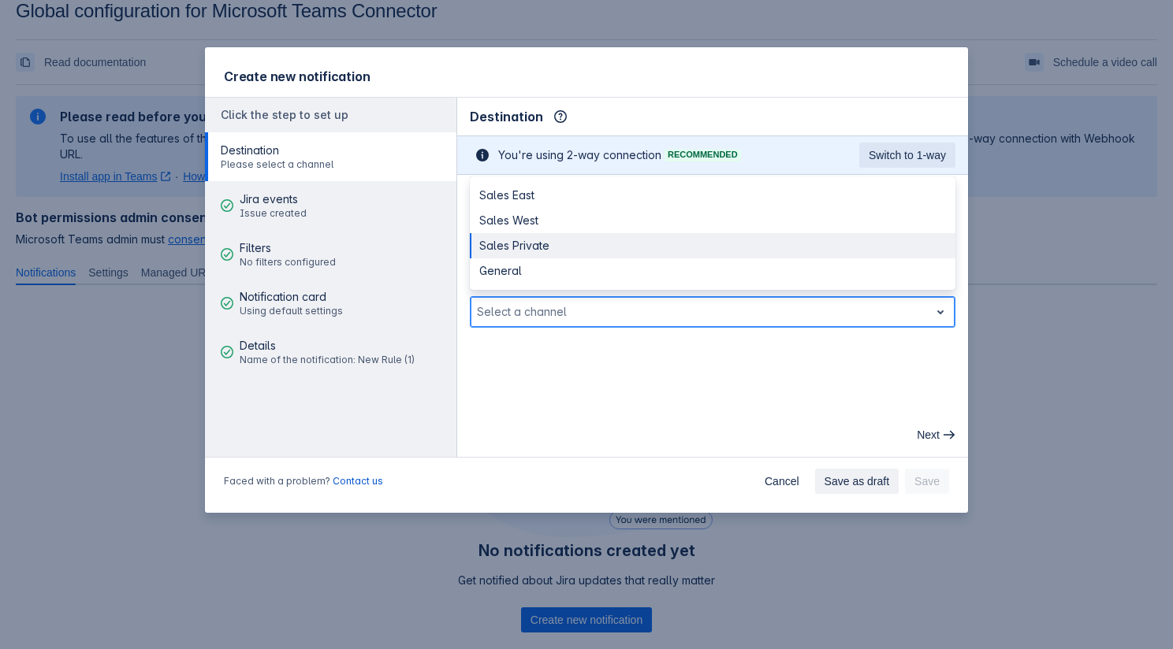
click at [533, 246] on div "Sales Private" at bounding box center [713, 245] width 486 height 25
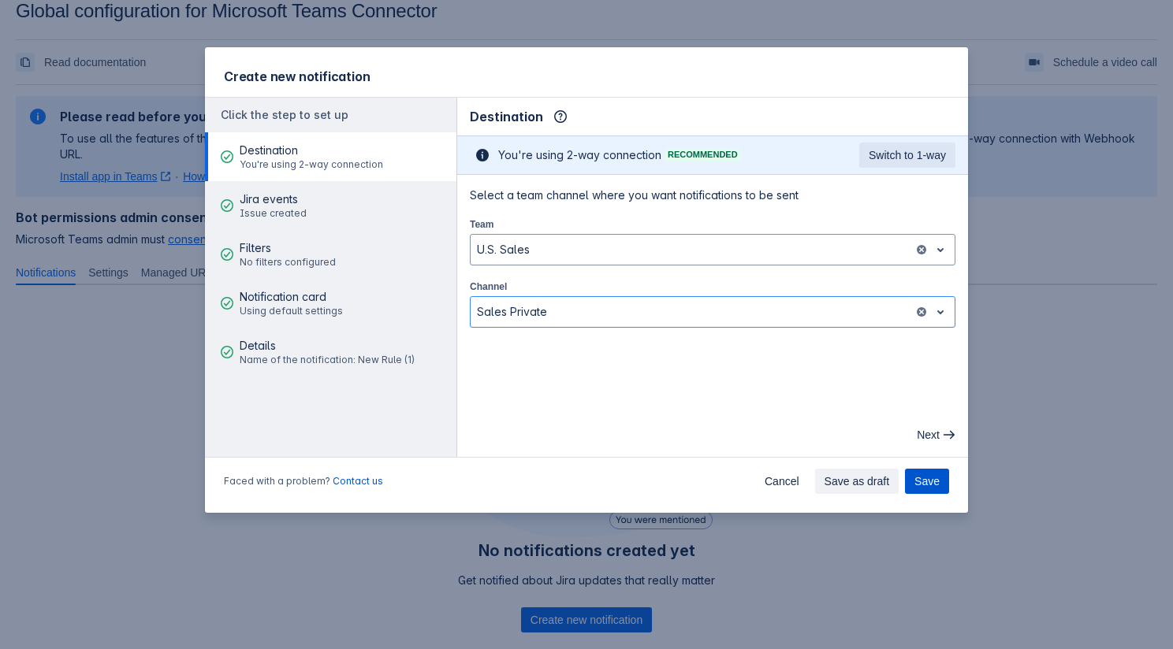
click at [914, 481] on span "Save" at bounding box center [926, 481] width 25 height 25
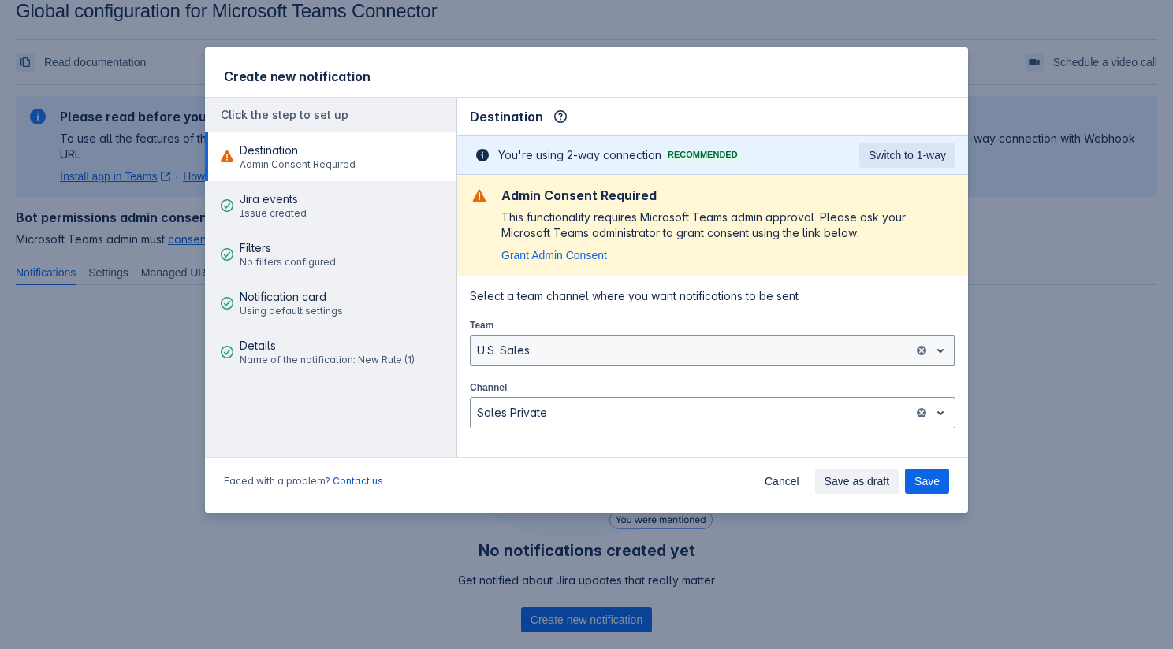
click at [620, 343] on div at bounding box center [692, 350] width 430 height 19
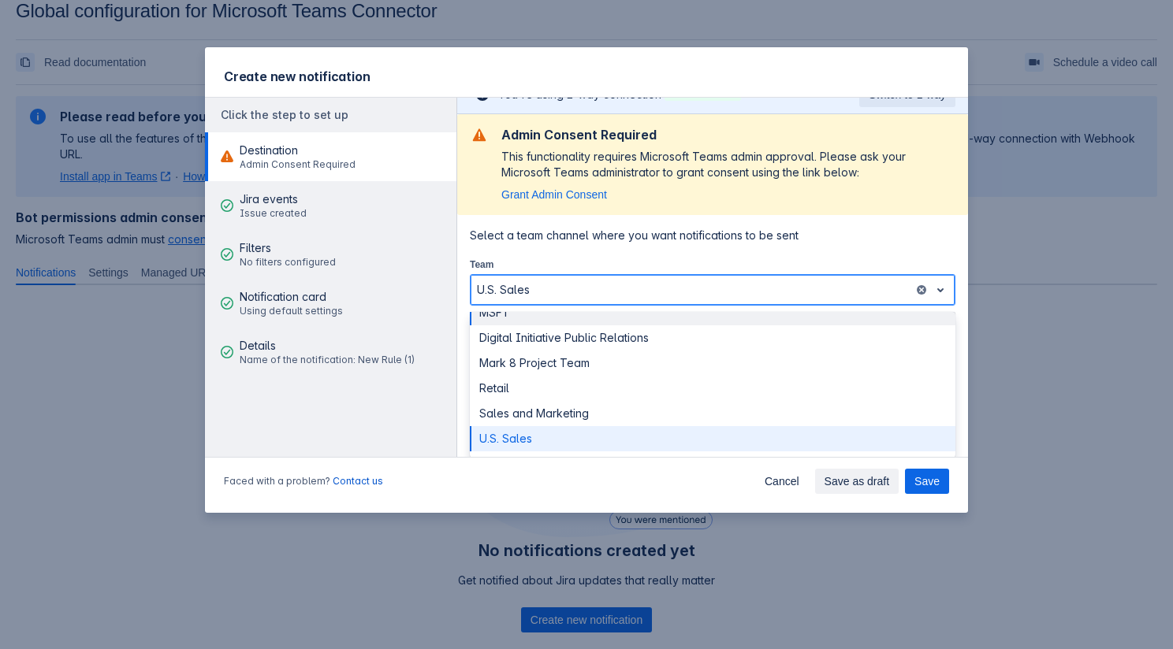
scroll to position [0, 0]
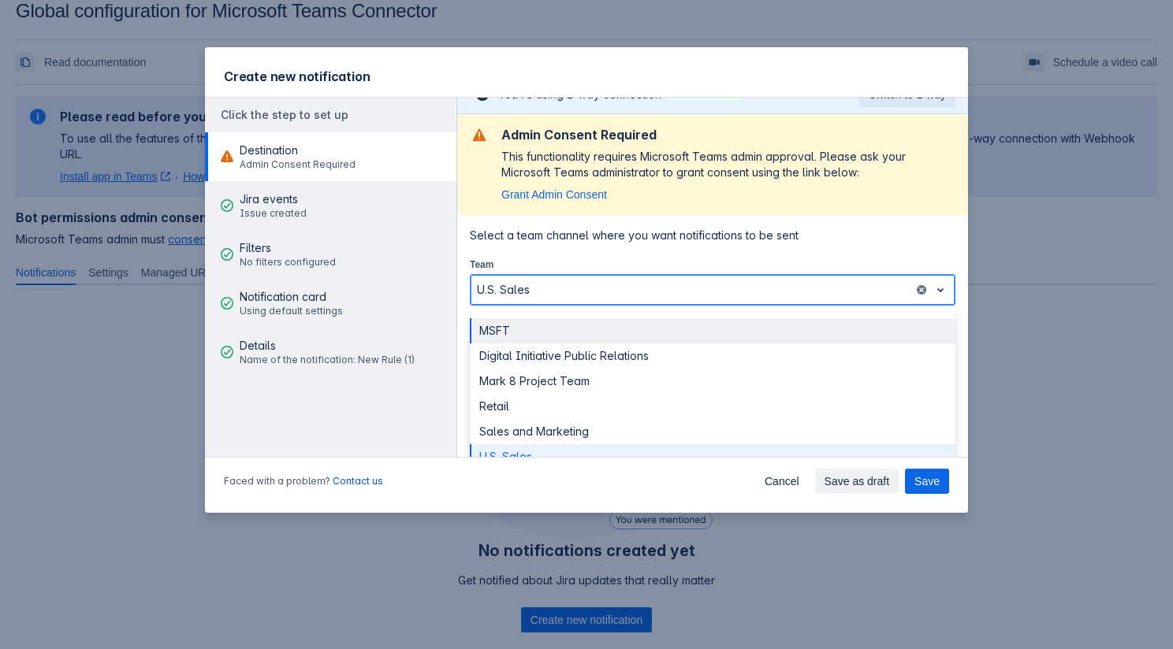
click at [540, 327] on div "MSFT" at bounding box center [713, 330] width 486 height 25
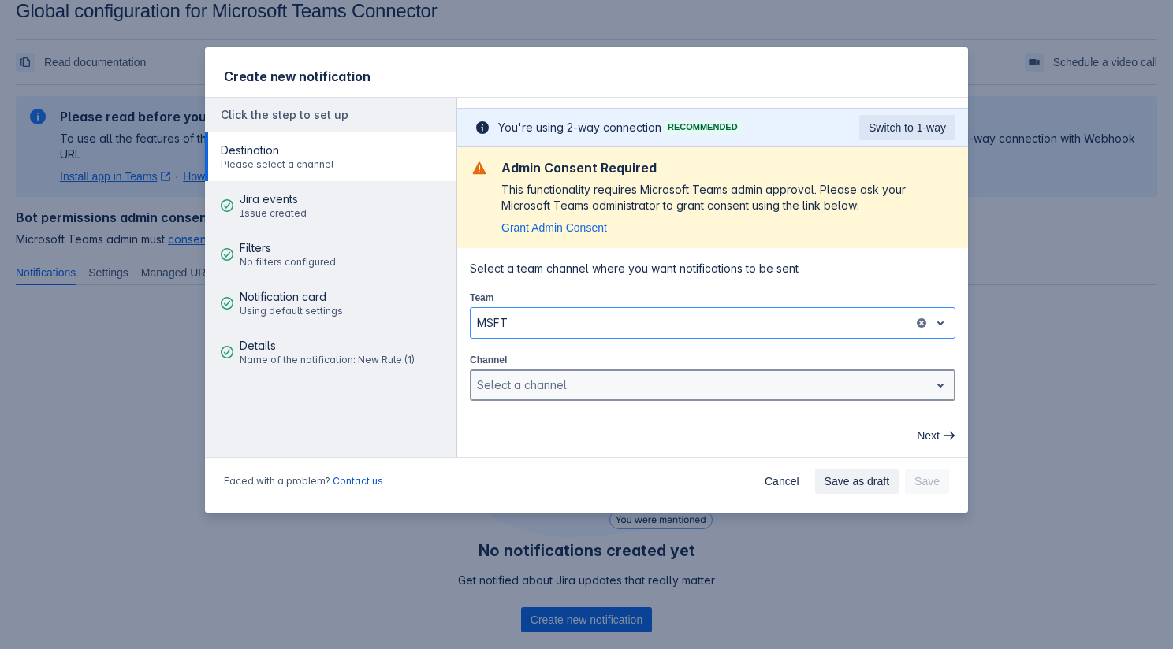
click at [537, 384] on div at bounding box center [700, 385] width 446 height 19
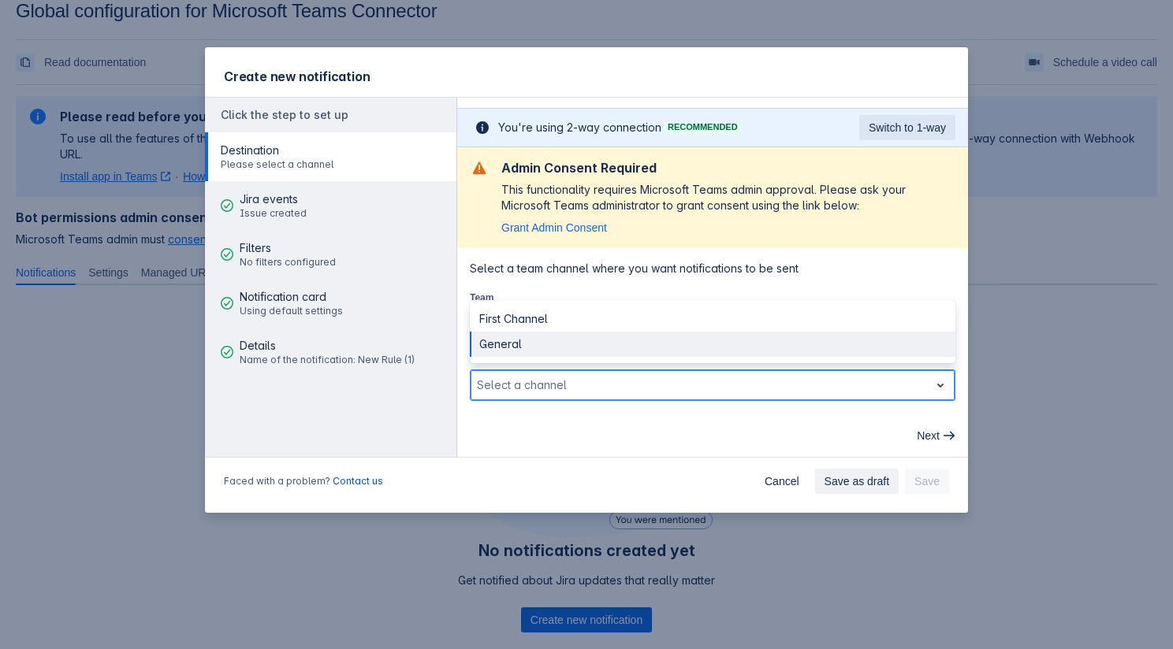
click at [531, 349] on div "General" at bounding box center [713, 344] width 486 height 25
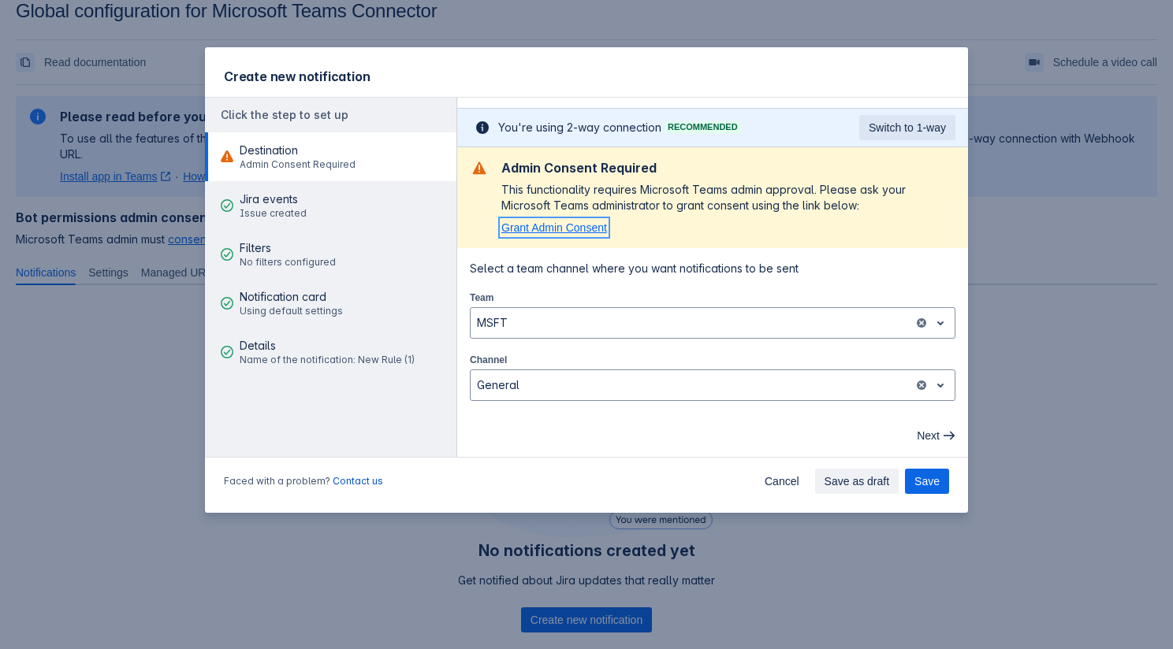
click at [559, 232] on span "Grant Admin Consent" at bounding box center [554, 227] width 106 height 13
click at [762, 203] on div "This functionality requires Microsoft Teams admin approval. Please ask your Mic…" at bounding box center [728, 198] width 454 height 32
click at [940, 484] on button "Save" at bounding box center [927, 481] width 44 height 25
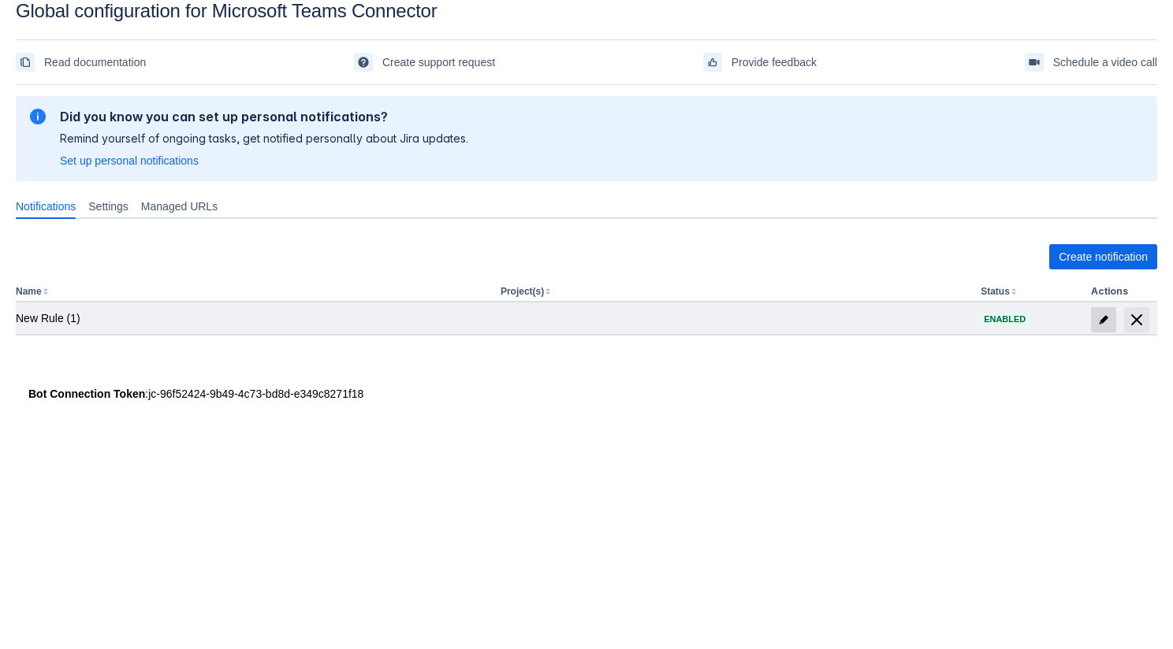
click at [1101, 318] on span "edit" at bounding box center [1103, 320] width 13 height 13
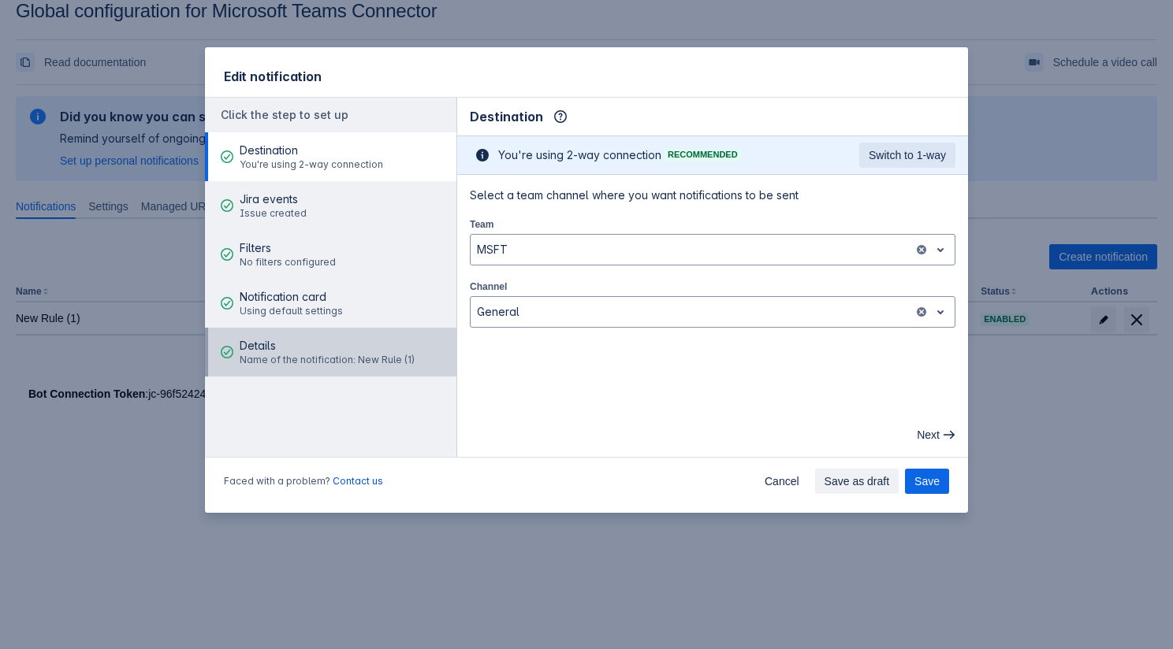
click at [358, 342] on span "Details" at bounding box center [327, 346] width 175 height 16
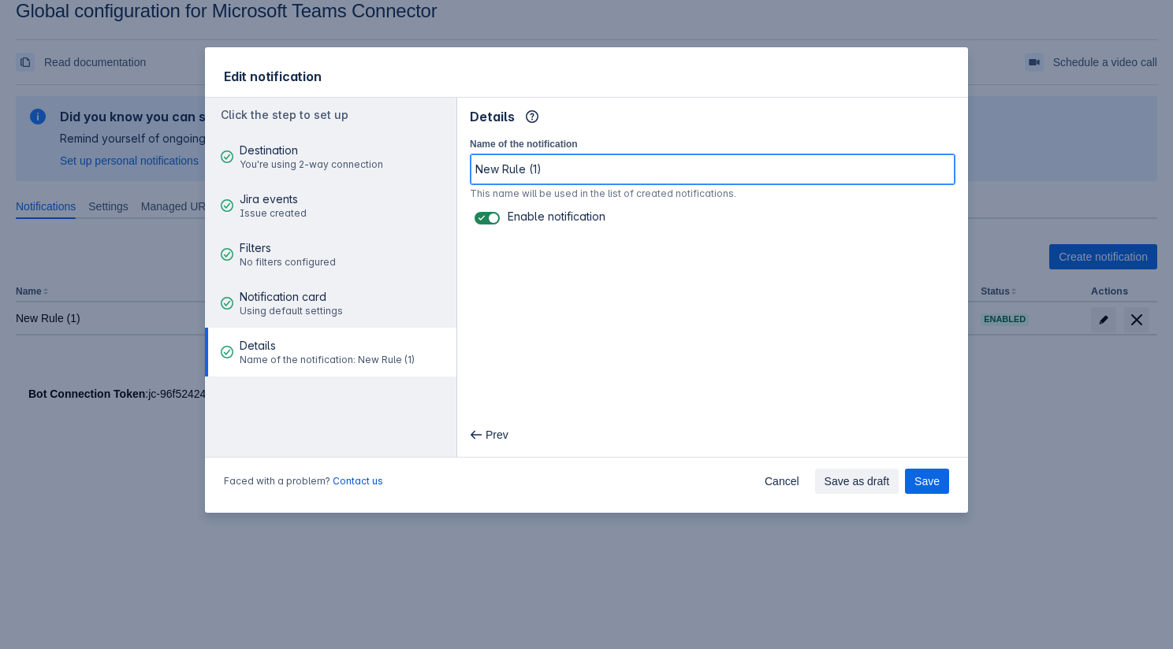
click at [575, 165] on input "New Rule (1)" at bounding box center [713, 169] width 484 height 28
type input "Modified"
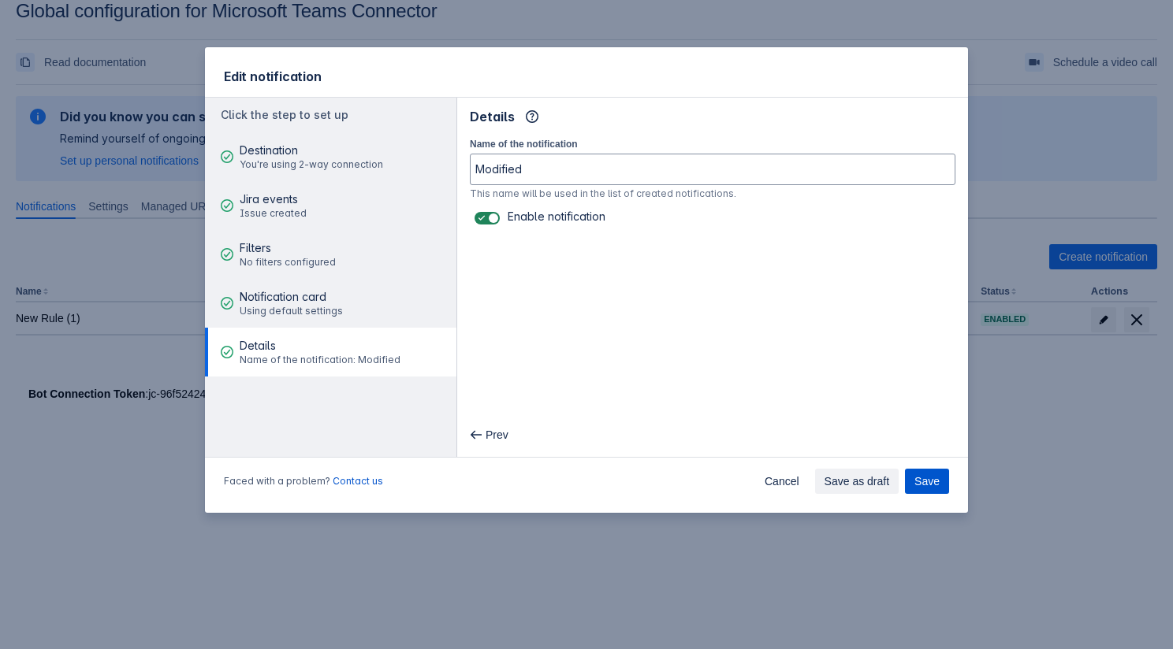
click at [921, 481] on span "Save" at bounding box center [926, 481] width 25 height 25
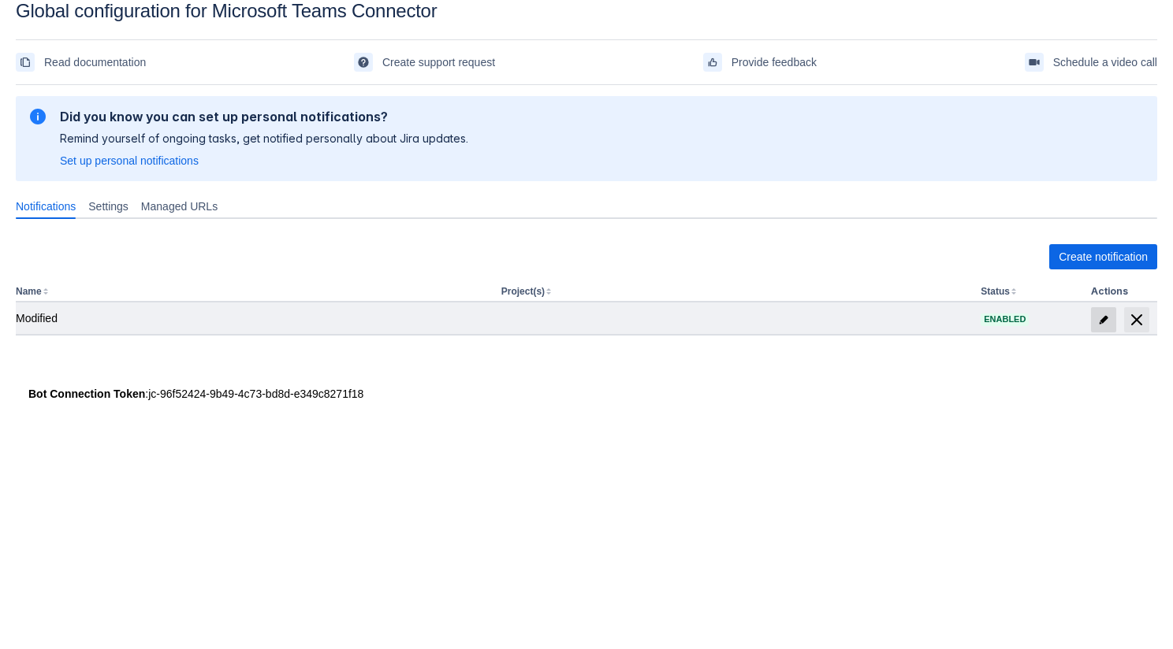
click at [1100, 311] on span at bounding box center [1103, 319] width 25 height 25
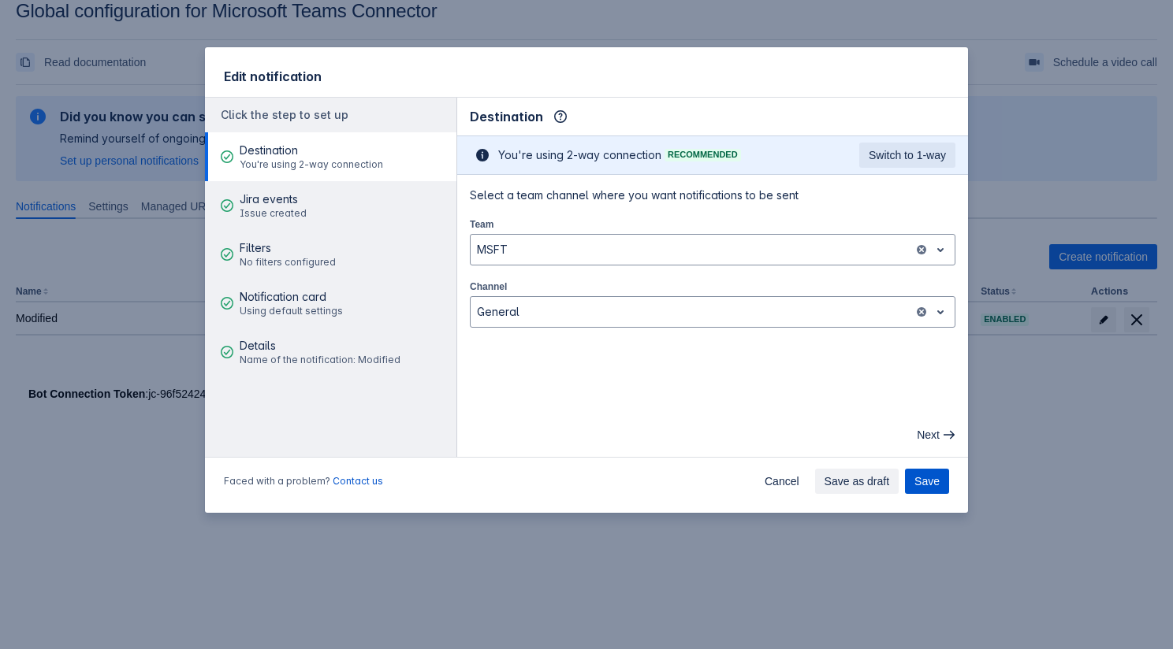
click at [934, 482] on span "Save" at bounding box center [926, 481] width 25 height 25
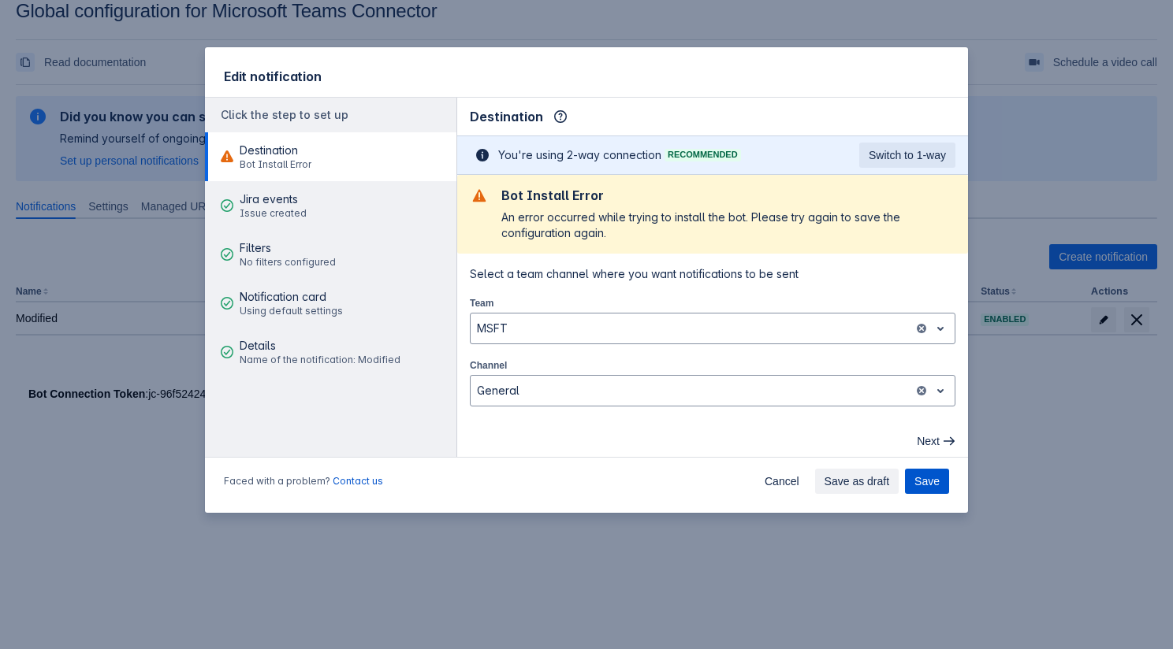
click at [911, 480] on button "Save" at bounding box center [927, 481] width 44 height 25
click at [921, 479] on span "Save" at bounding box center [926, 481] width 25 height 25
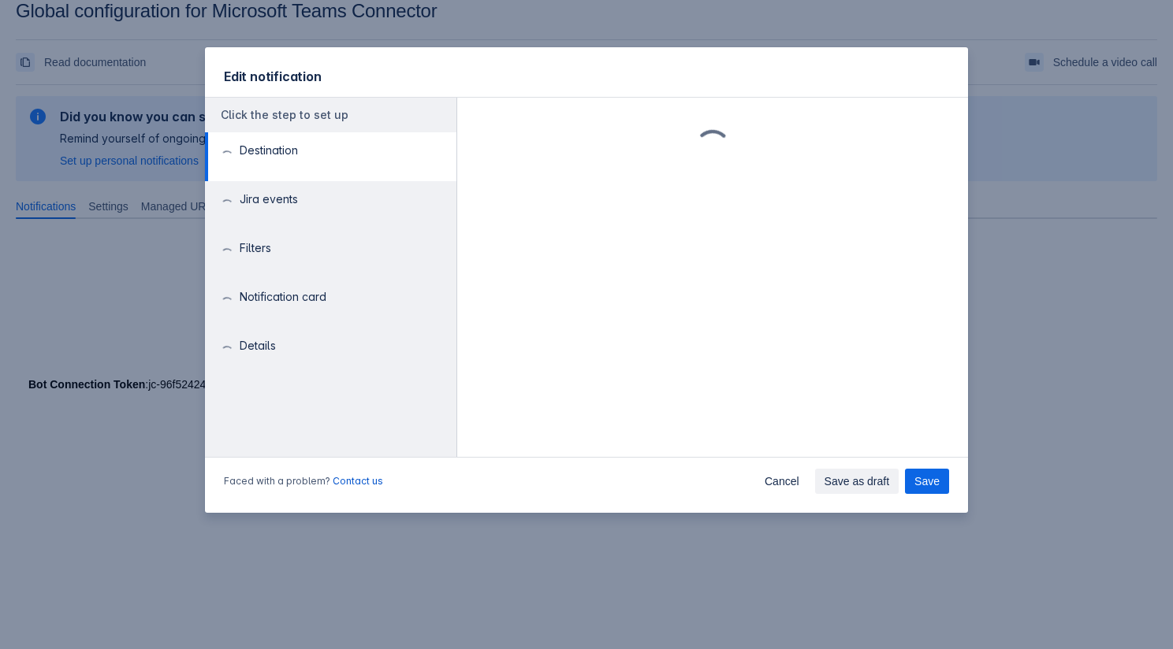
click at [494, 86] on div "Edit notification" at bounding box center [586, 72] width 763 height 51
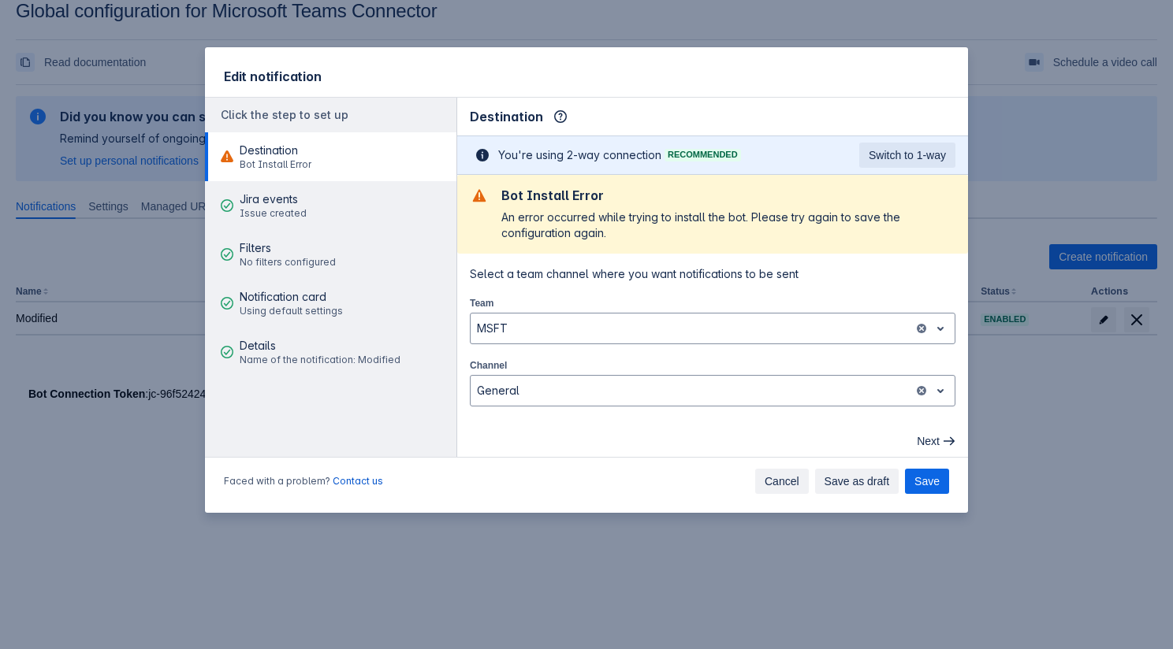
click at [795, 484] on span "Cancel" at bounding box center [782, 481] width 35 height 25
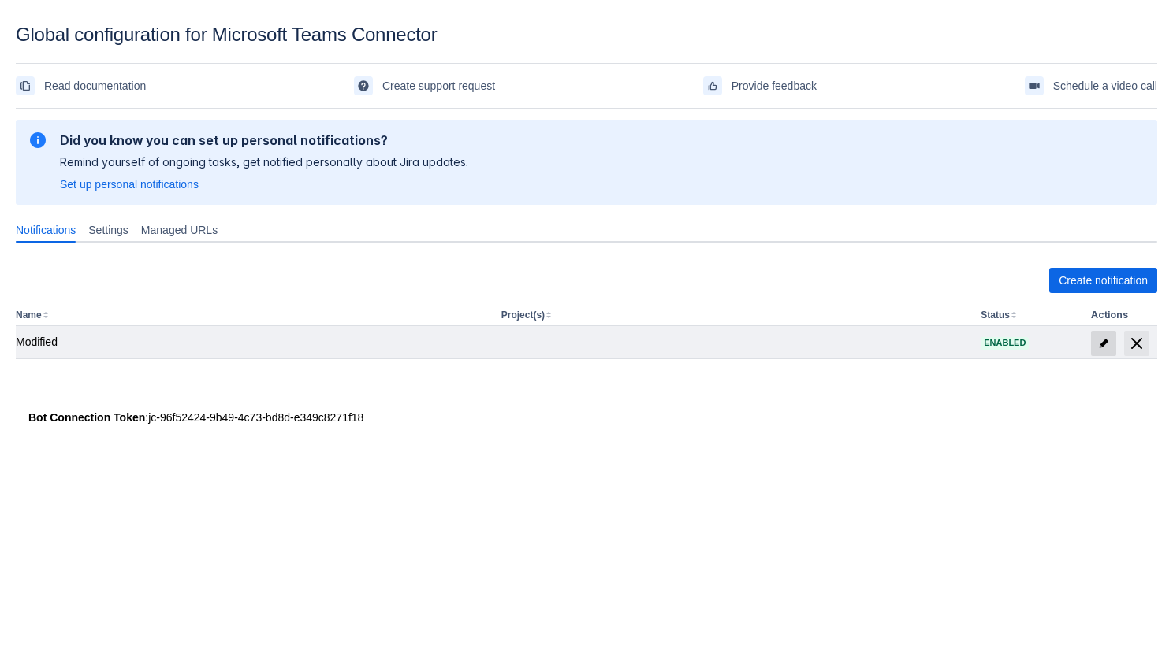
click at [1107, 341] on span "edit" at bounding box center [1103, 343] width 13 height 13
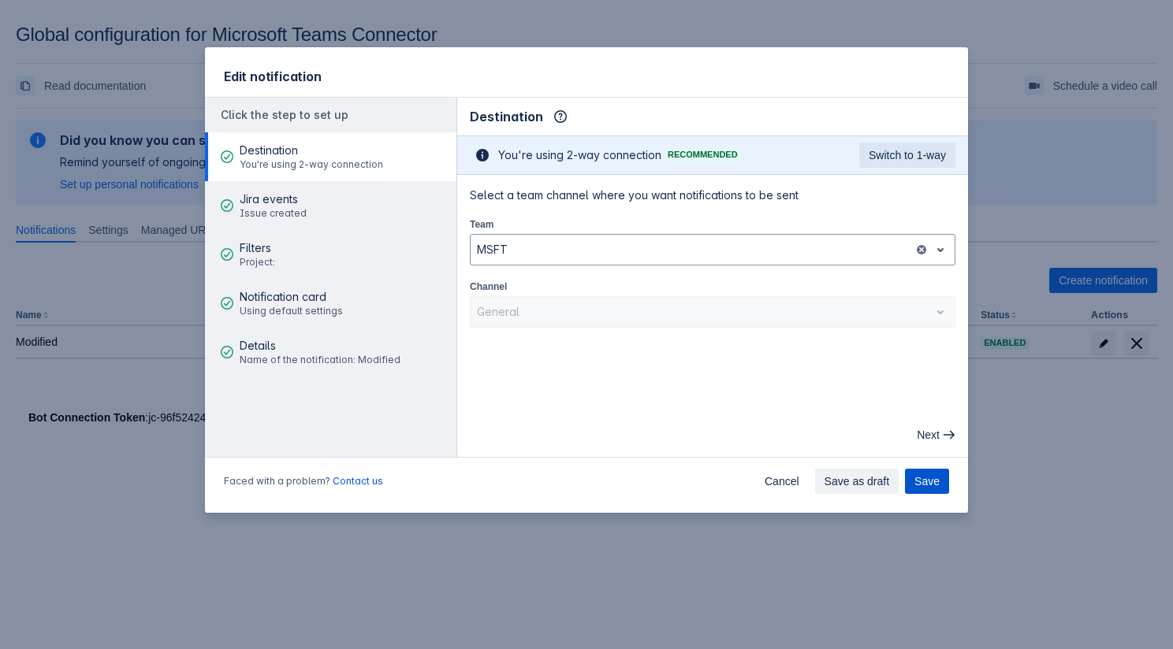
click at [927, 474] on span "Save" at bounding box center [926, 481] width 25 height 25
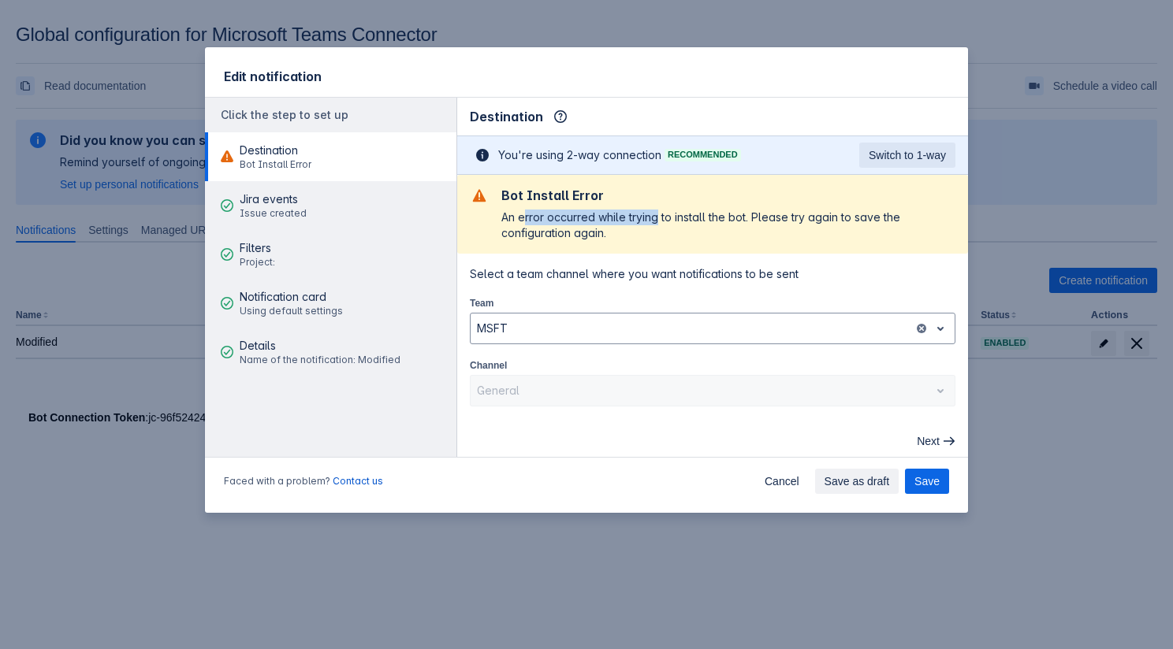
drag, startPoint x: 527, startPoint y: 213, endPoint x: 655, endPoint y: 220, distance: 128.7
click at [655, 220] on div "An error occurred while trying to install the bot. Please try again to save the…" at bounding box center [728, 226] width 454 height 32
click at [654, 220] on div "An error occurred while trying to install the bot. Please try again to save the…" at bounding box center [728, 226] width 454 height 32
click at [920, 472] on span "Save" at bounding box center [926, 481] width 25 height 25
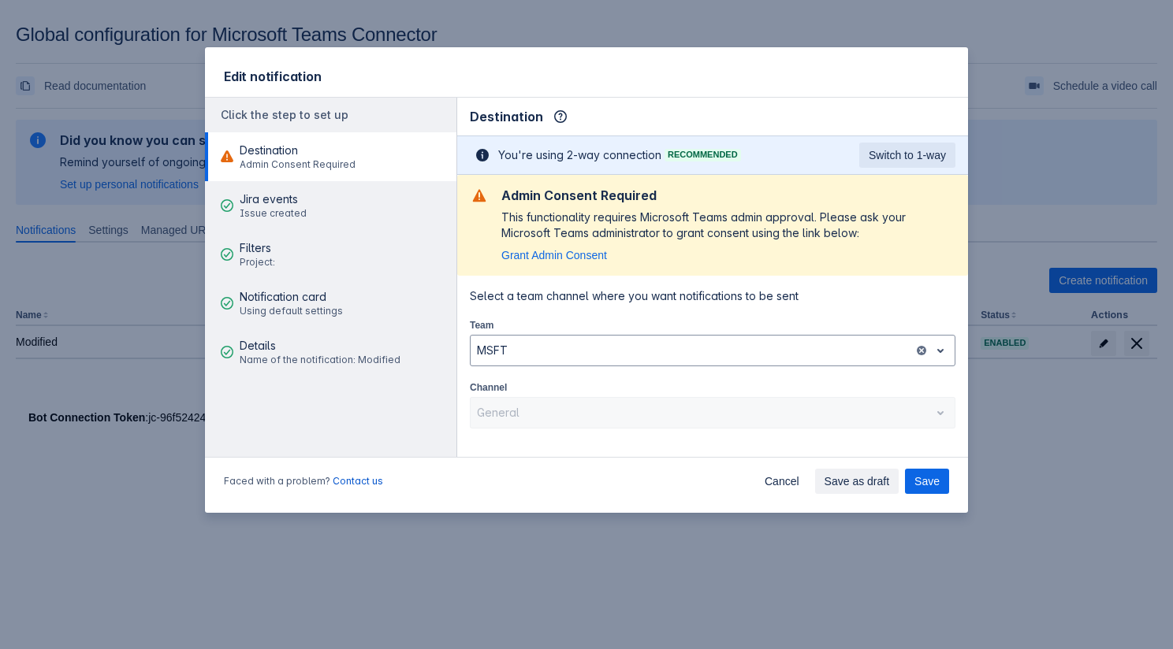
click at [143, 166] on div "Edit notification Click the step to set up Destination Admin Consent Required J…" at bounding box center [586, 324] width 1173 height 649
